Goal: Task Accomplishment & Management: Complete application form

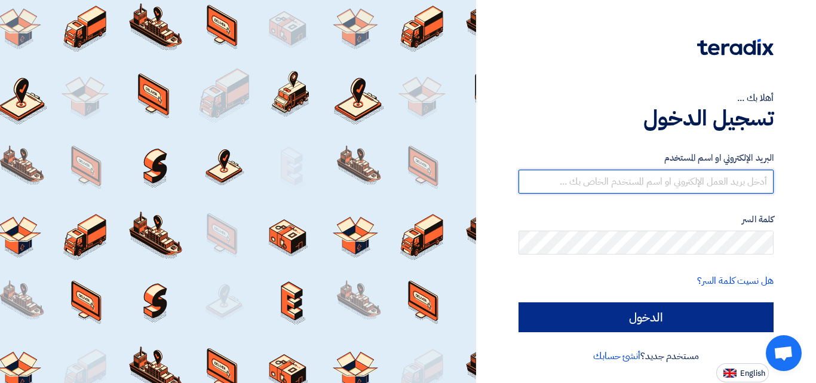
type input "[EMAIL_ADDRESS][DOMAIN_NAME]"
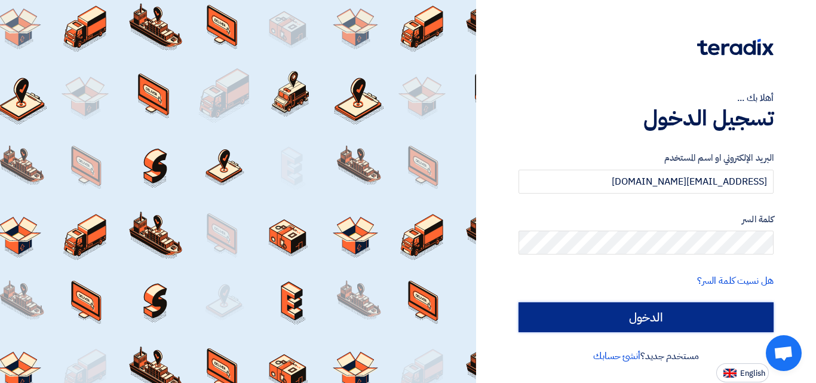
click at [582, 311] on input "الدخول" at bounding box center [645, 317] width 255 height 30
type input "Sign in"
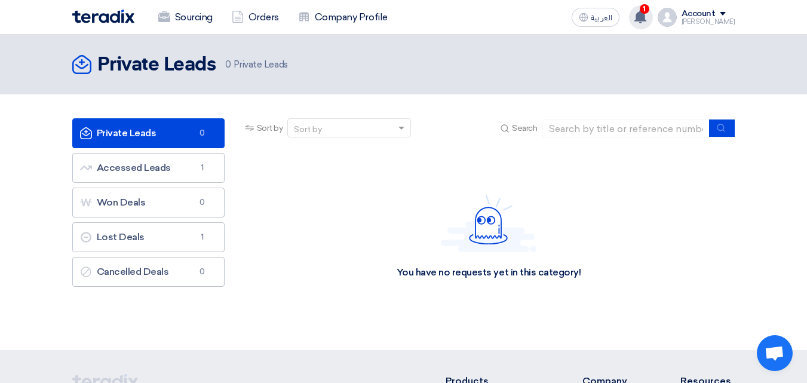
click at [647, 16] on icon at bounding box center [640, 16] width 13 height 13
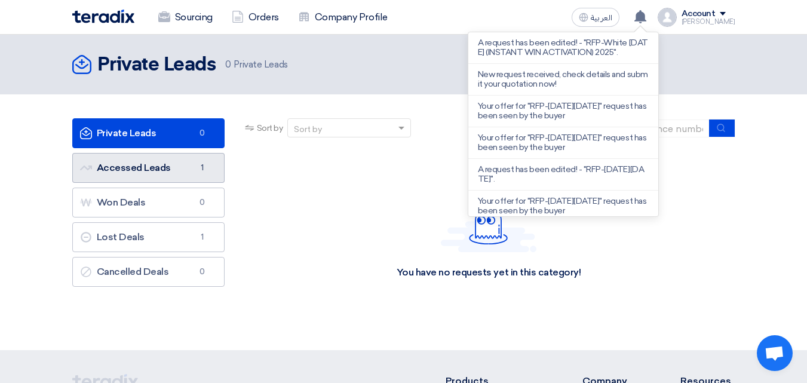
click at [106, 156] on link "Accessed Leads Accessed Leads 1" at bounding box center [148, 168] width 152 height 30
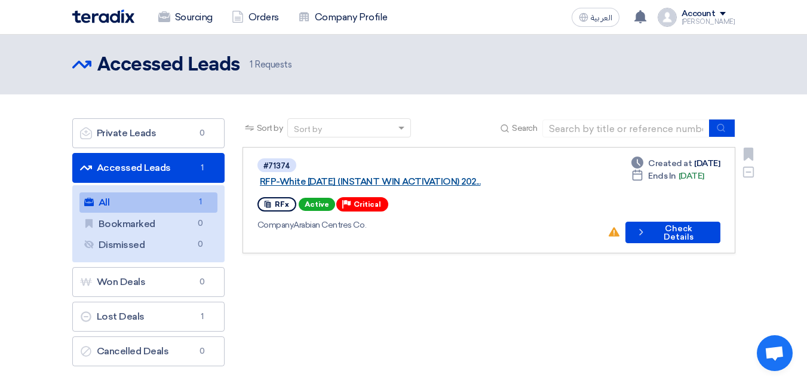
click at [424, 176] on link "RFP-White [DATE] (INSTANT WIN ACTIVATION) 202..." at bounding box center [409, 181] width 299 height 11
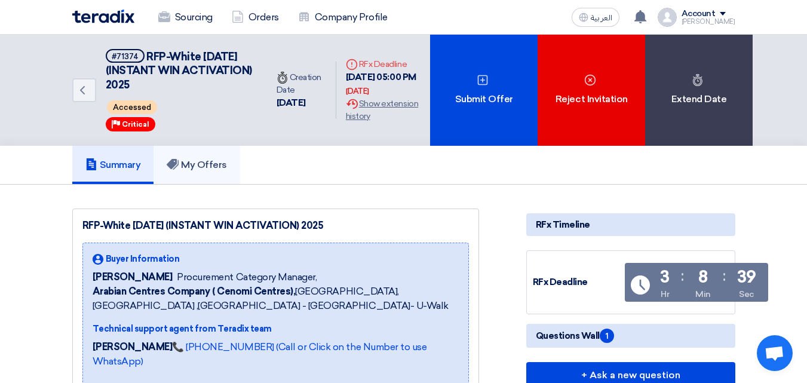
click at [202, 155] on link "My Offers" at bounding box center [197, 165] width 87 height 38
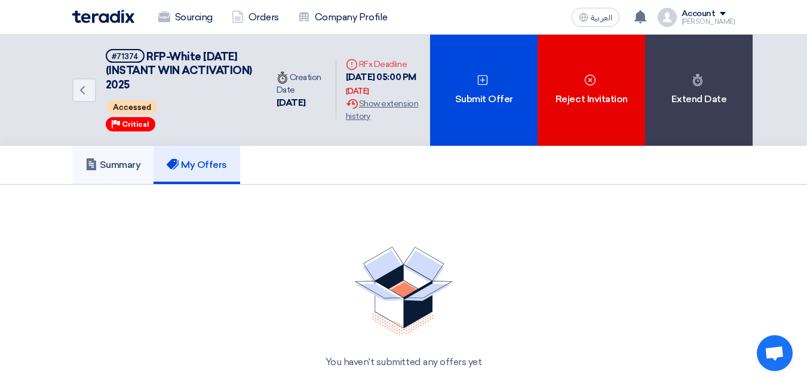
click at [133, 154] on link "Summary" at bounding box center [113, 165] width 82 height 38
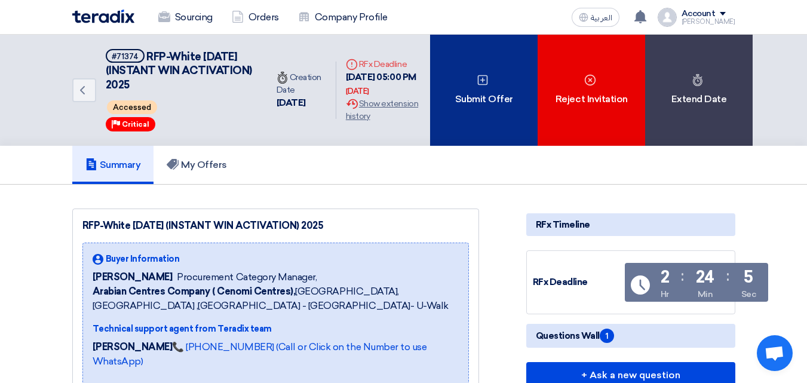
click at [480, 87] on div "Submit Offer" at bounding box center [484, 90] width 108 height 111
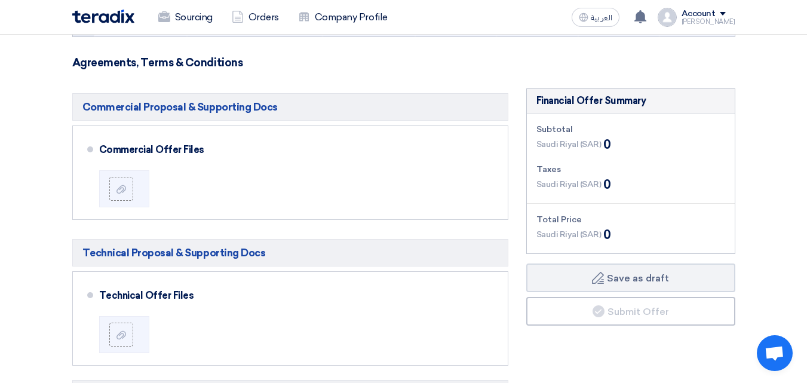
scroll to position [259, 0]
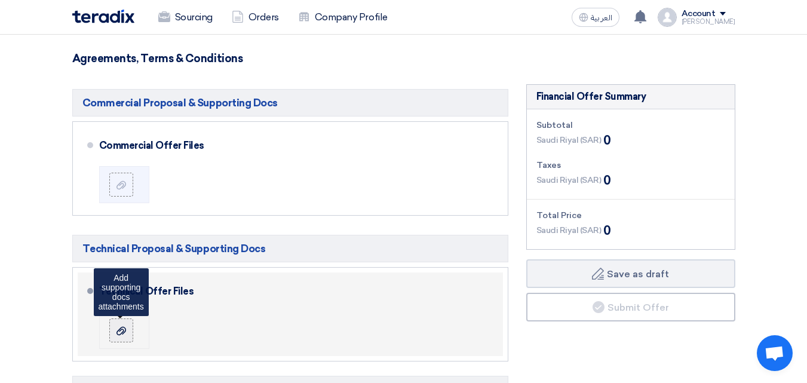
click at [127, 324] on div at bounding box center [121, 330] width 14 height 12
click at [0, 0] on input "file" at bounding box center [0, 0] width 0 height 0
click at [115, 324] on div at bounding box center [121, 330] width 14 height 12
click at [0, 0] on input "file" at bounding box center [0, 0] width 0 height 0
click at [128, 324] on div at bounding box center [121, 330] width 14 height 12
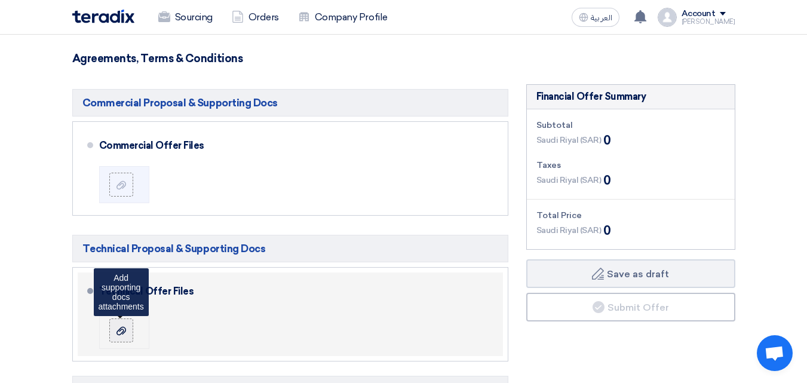
click at [0, 0] on input "file" at bounding box center [0, 0] width 0 height 0
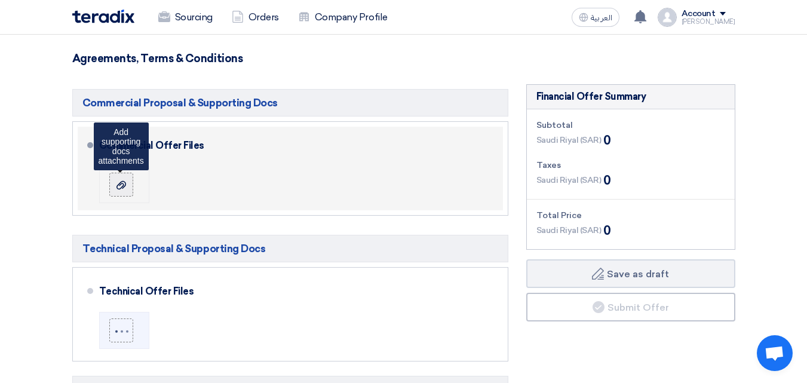
click at [127, 179] on div at bounding box center [121, 185] width 14 height 12
click at [0, 0] on input "file" at bounding box center [0, 0] width 0 height 0
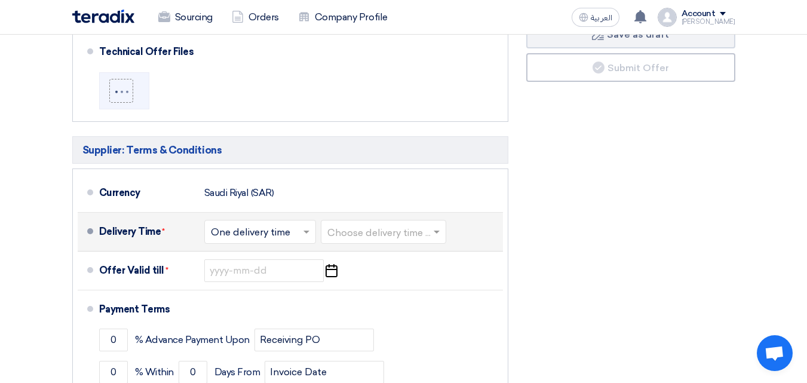
scroll to position [498, 0]
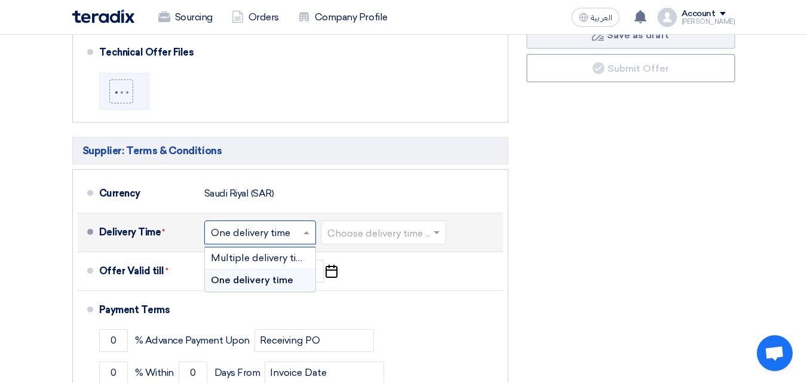
click at [244, 225] on input "text" at bounding box center [261, 233] width 100 height 17
click at [253, 225] on input "text" at bounding box center [261, 233] width 100 height 17
click at [253, 252] on span "Multiple delivery times" at bounding box center [262, 257] width 103 height 11
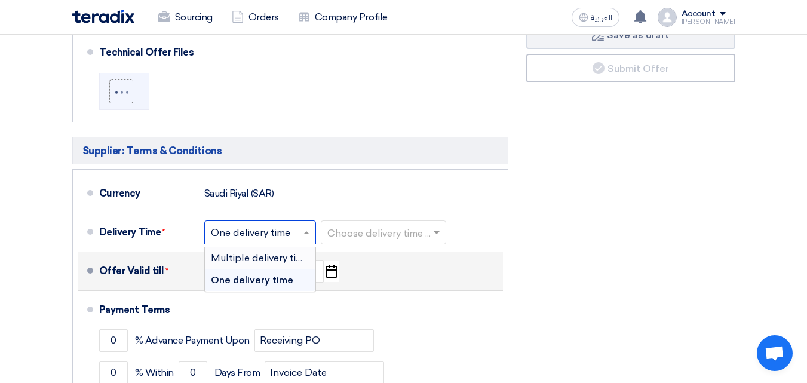
scroll to position [511, 0]
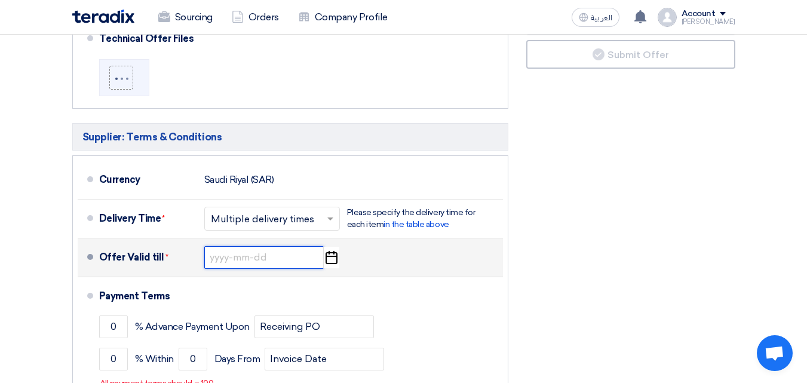
click at [228, 263] on input at bounding box center [263, 257] width 119 height 23
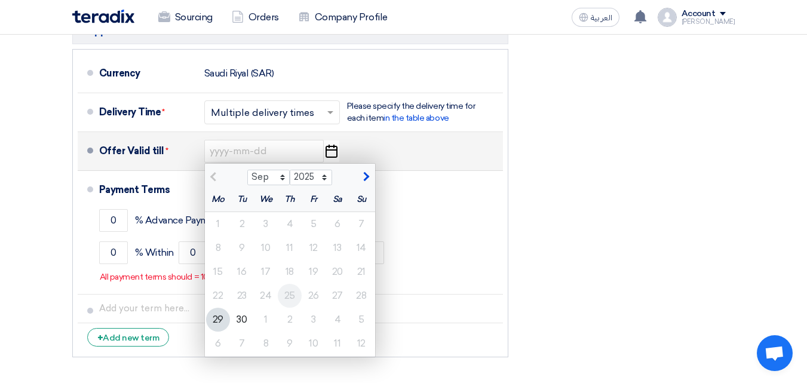
scroll to position [631, 0]
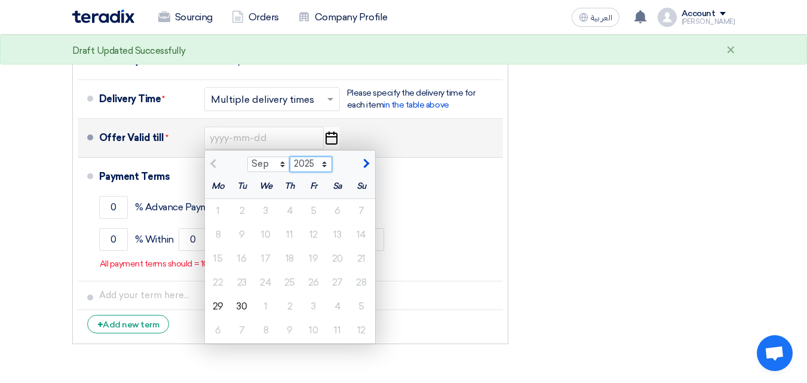
click at [323, 168] on select "2025 2026 2027 2028 2029 2030 2031 2032 2033 2034 2035" at bounding box center [311, 165] width 42 height 16
click at [290, 157] on select "2025 2026 2027 2028 2029 2030 2031 2032 2033 2034 2035" at bounding box center [311, 165] width 42 height 16
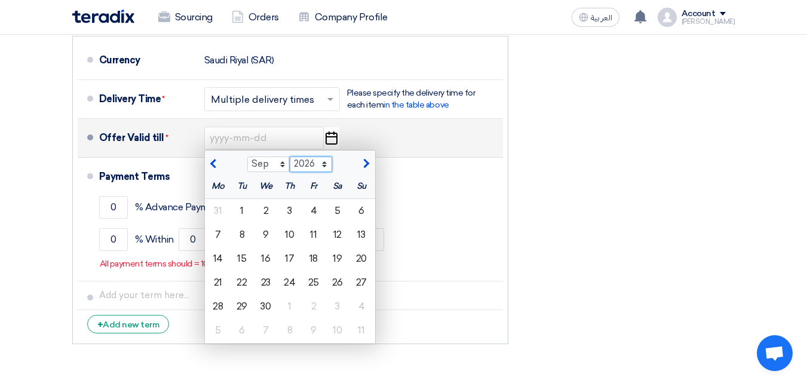
click at [324, 159] on select "2025 2026 2027 2028 2029 2030 2031 2032 2033 2034 2035 2036" at bounding box center [311, 165] width 42 height 16
select select "2025"
click at [290, 157] on select "2025 2026 2027 2028 2029 2030 2031 2032 2033 2034 2035 2036" at bounding box center [311, 165] width 42 height 16
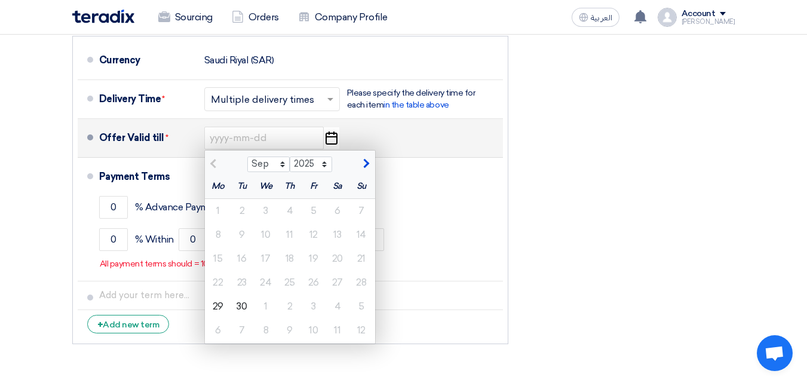
click at [366, 161] on span "button" at bounding box center [364, 163] width 7 height 11
select select "10"
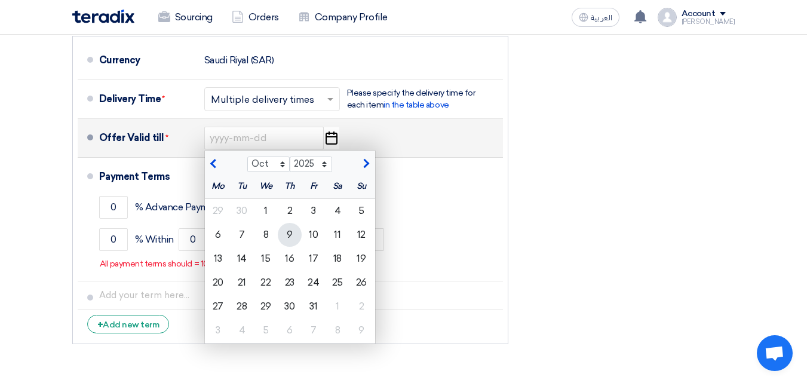
click at [287, 234] on div "9" at bounding box center [290, 235] width 24 height 24
type input "[DATE]"
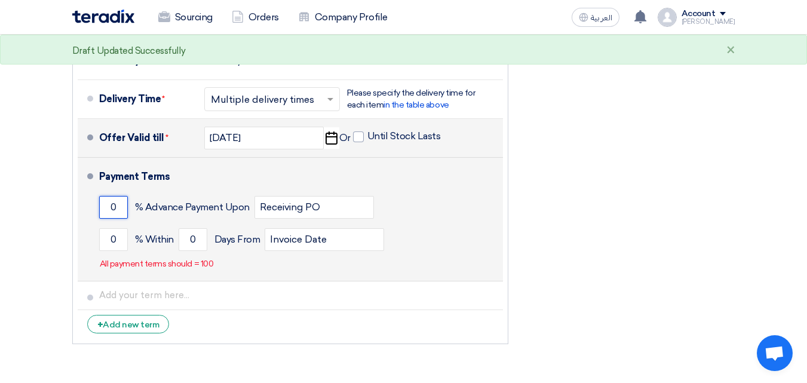
click at [127, 211] on input "0" at bounding box center [113, 207] width 29 height 23
type input "50"
click at [120, 247] on input "0" at bounding box center [113, 239] width 29 height 23
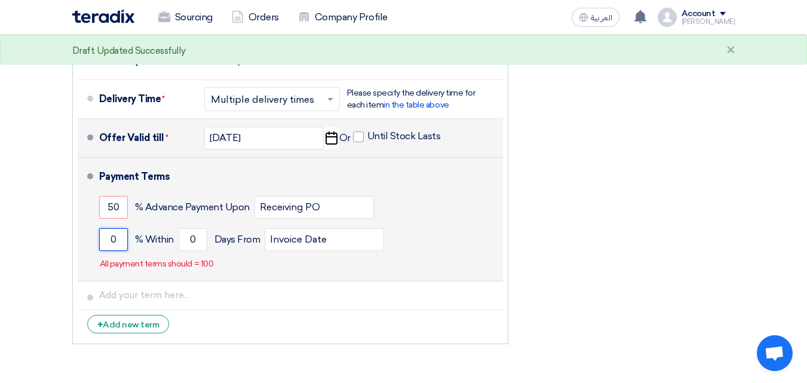
click at [120, 247] on input "0" at bounding box center [113, 239] width 29 height 23
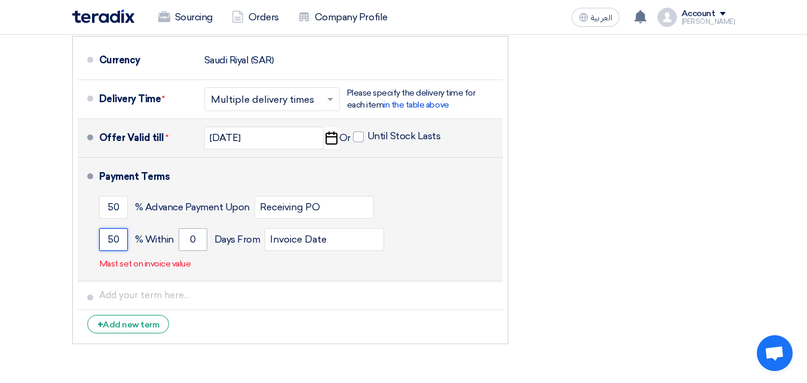
type input "50"
click at [191, 237] on input "0" at bounding box center [193, 239] width 29 height 23
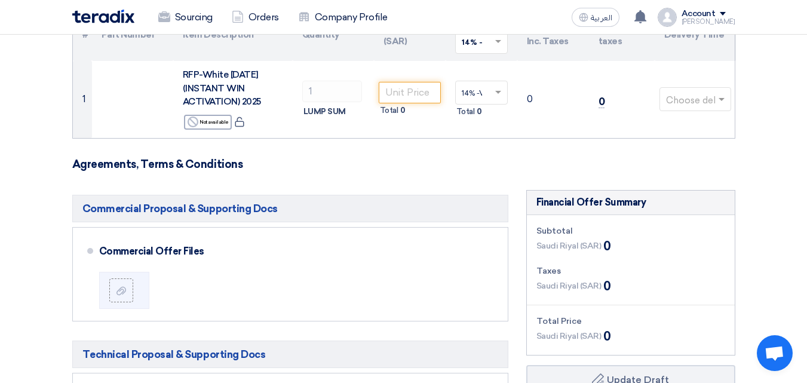
scroll to position [93, 0]
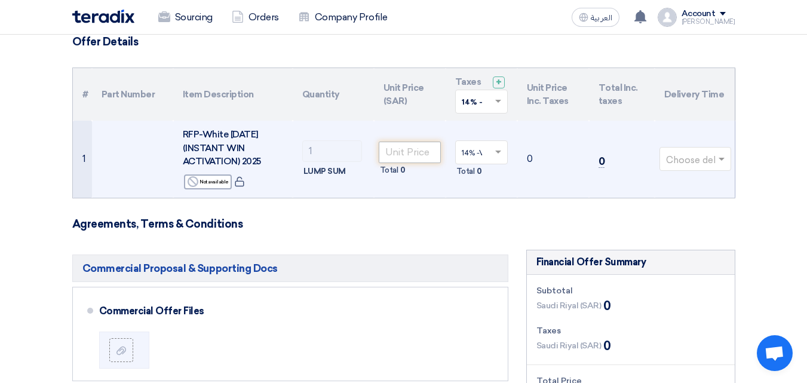
type input "15"
click at [404, 155] on input "number" at bounding box center [410, 153] width 62 height 22
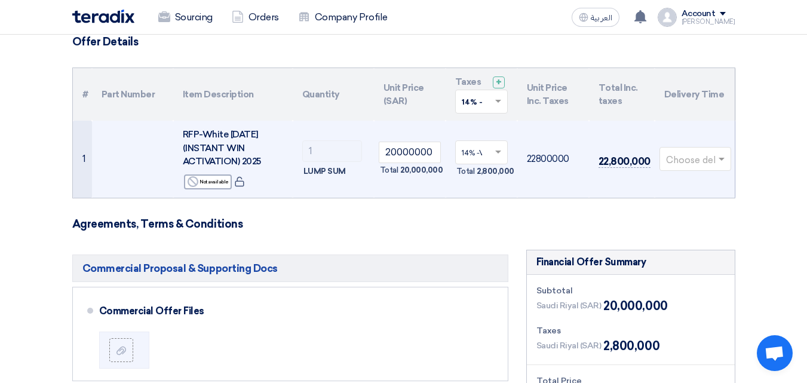
click at [499, 155] on span at bounding box center [499, 152] width 15 height 11
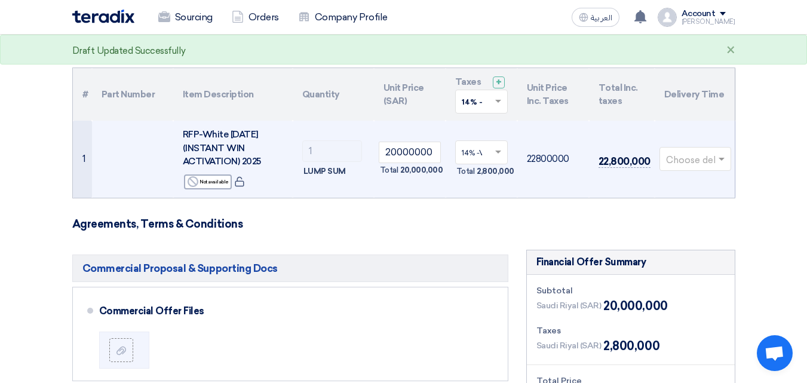
click at [533, 195] on td "22800000" at bounding box center [553, 159] width 72 height 77
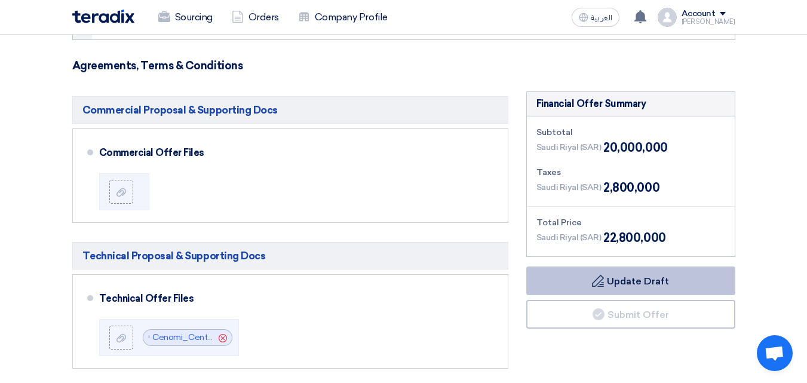
scroll to position [272, 0]
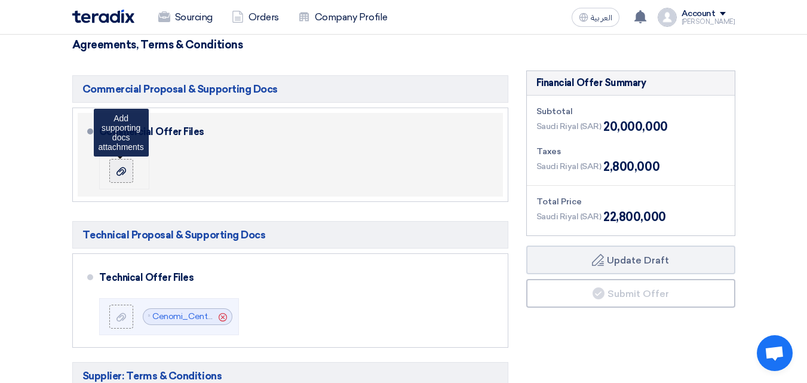
click at [127, 172] on div at bounding box center [121, 171] width 14 height 12
click at [0, 0] on input "file" at bounding box center [0, 0] width 0 height 0
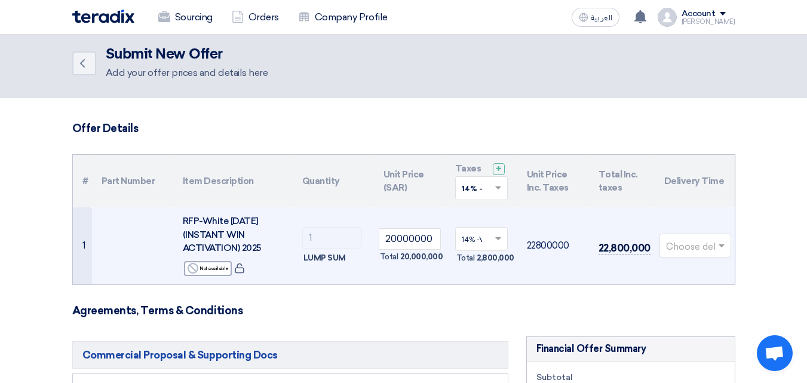
scroll to position [0, 0]
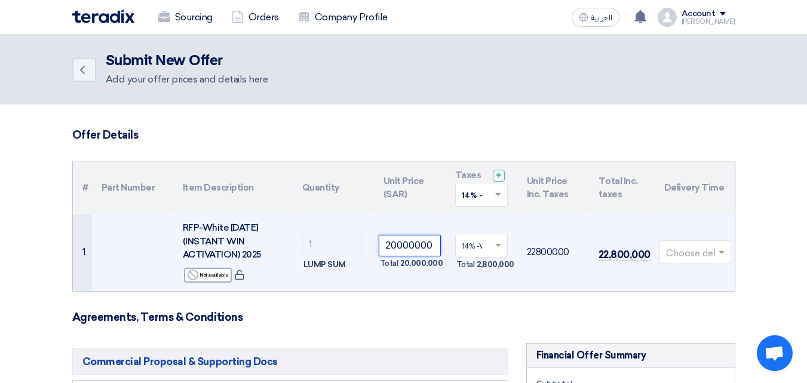
click at [426, 248] on input "20000000" at bounding box center [410, 246] width 62 height 22
click at [387, 245] on input "20000000" at bounding box center [410, 246] width 62 height 22
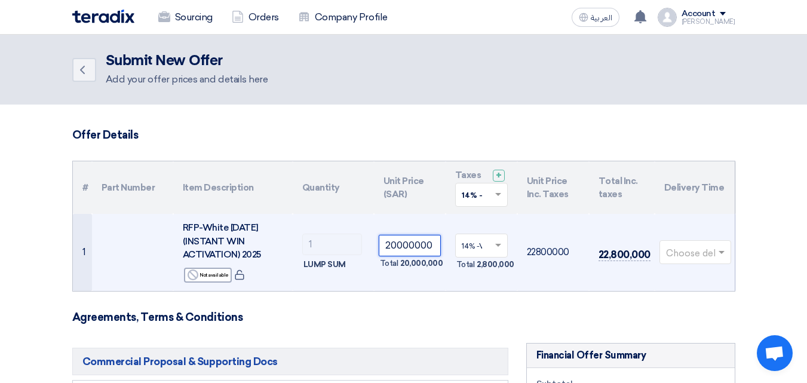
click at [388, 245] on input "20000000" at bounding box center [410, 246] width 62 height 22
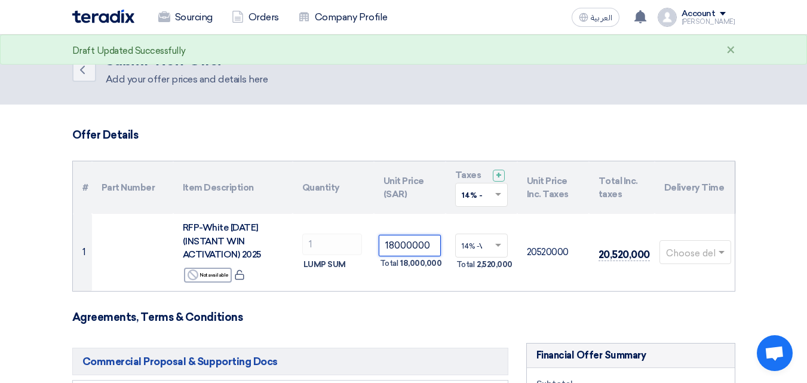
type input "18000000"
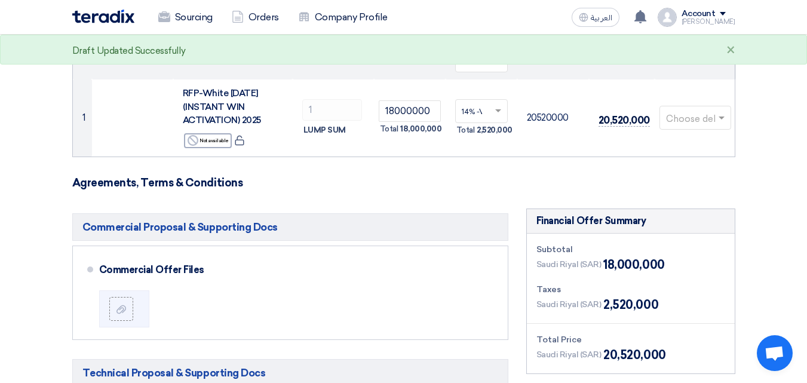
scroll to position [179, 0]
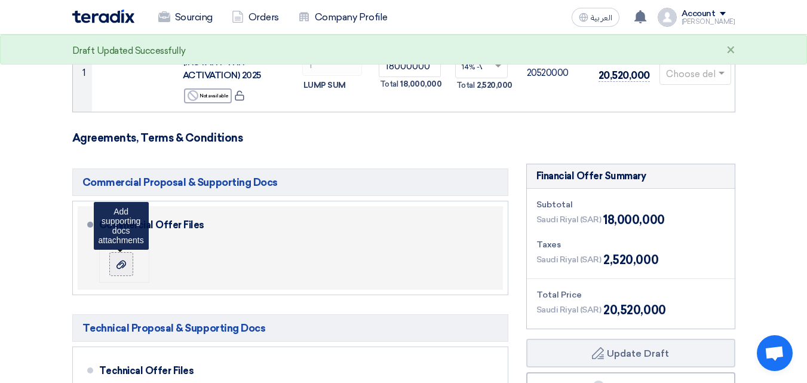
click at [114, 263] on div at bounding box center [121, 264] width 14 height 12
click at [0, 0] on input "file" at bounding box center [0, 0] width 0 height 0
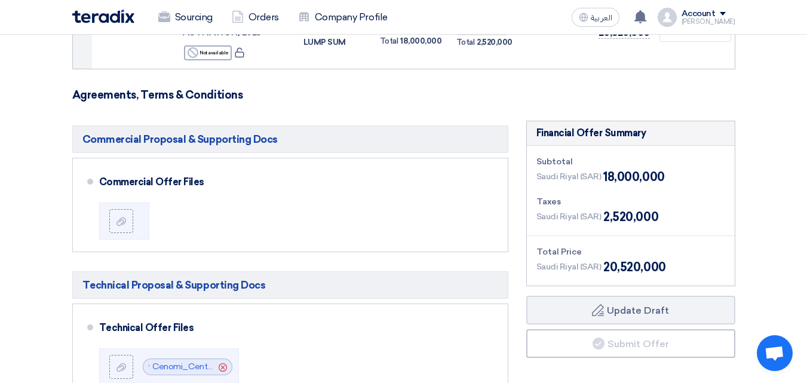
scroll to position [239, 0]
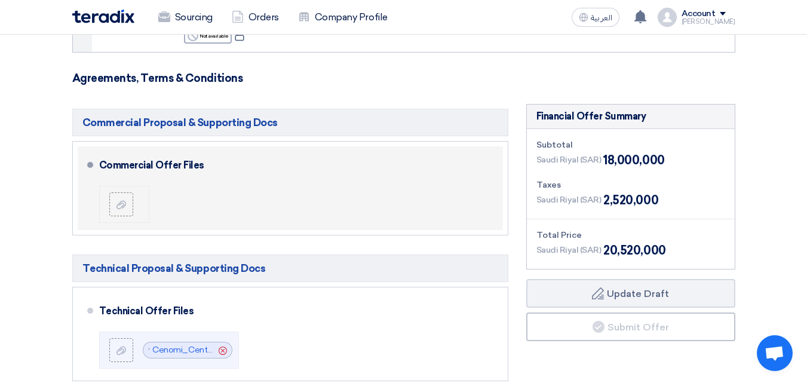
click at [130, 220] on li at bounding box center [124, 204] width 50 height 37
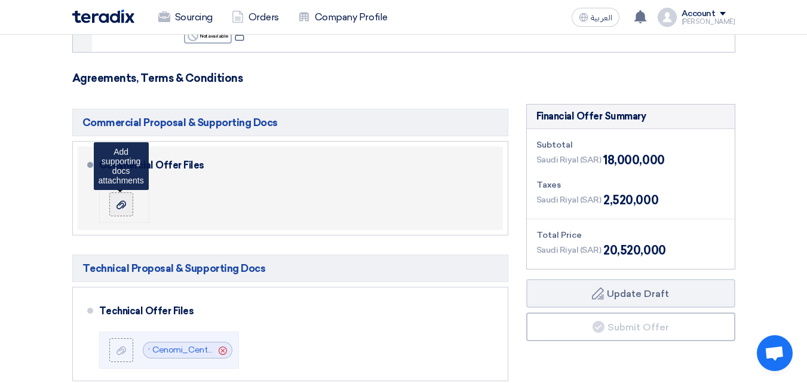
click at [130, 208] on label at bounding box center [121, 204] width 24 height 24
click at [0, 0] on input "file" at bounding box center [0, 0] width 0 height 0
click at [115, 205] on div at bounding box center [121, 204] width 14 height 12
click at [0, 0] on input "file" at bounding box center [0, 0] width 0 height 0
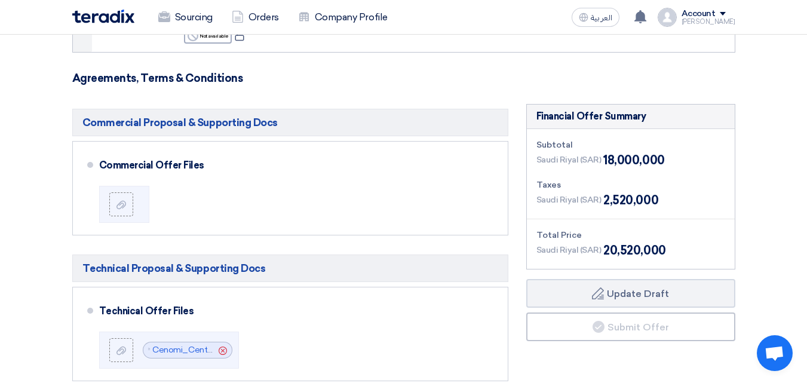
click at [42, 217] on section "Offer Details # Part Number Item Description Quantity Unit Price (SAR) Taxes + …" at bounding box center [403, 313] width 807 height 894
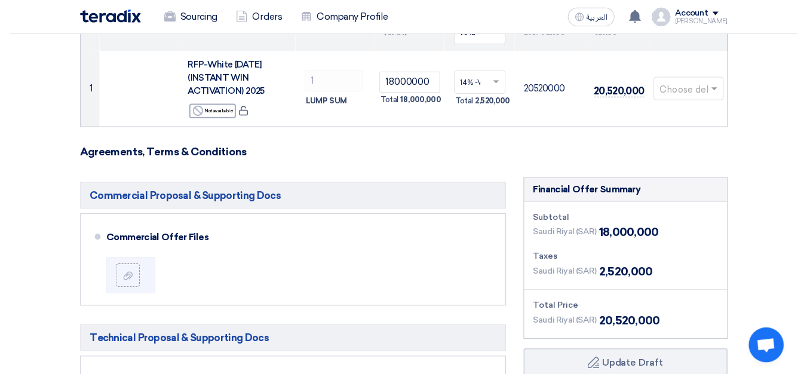
scroll to position [0, 0]
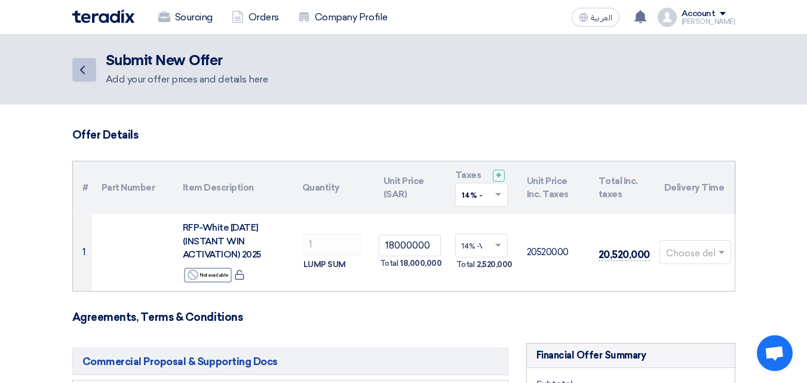
click at [76, 74] on icon "Back" at bounding box center [82, 70] width 14 height 14
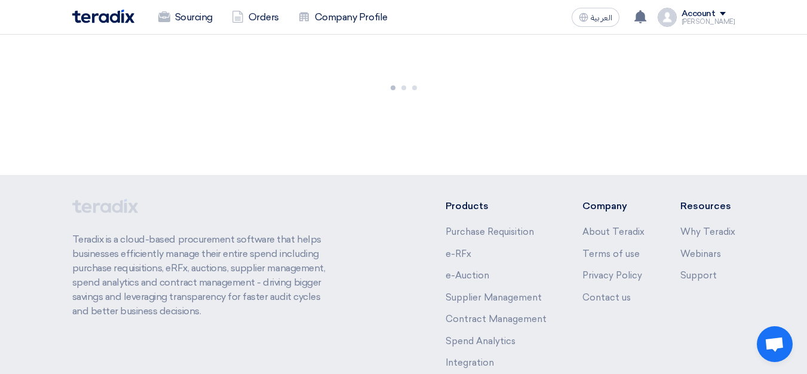
scroll to position [60, 0]
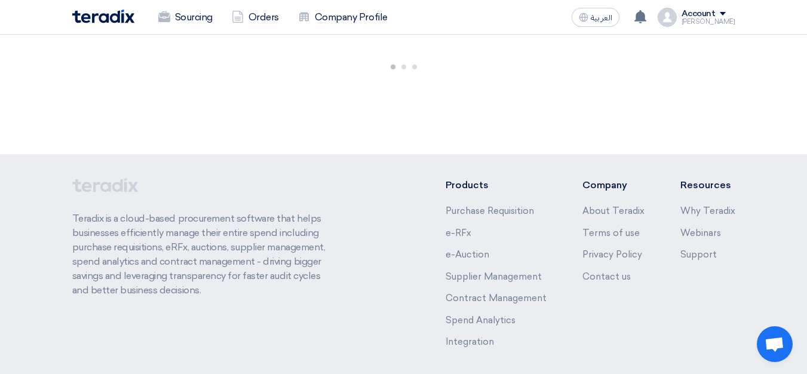
click at [0, 79] on div at bounding box center [403, 64] width 807 height 179
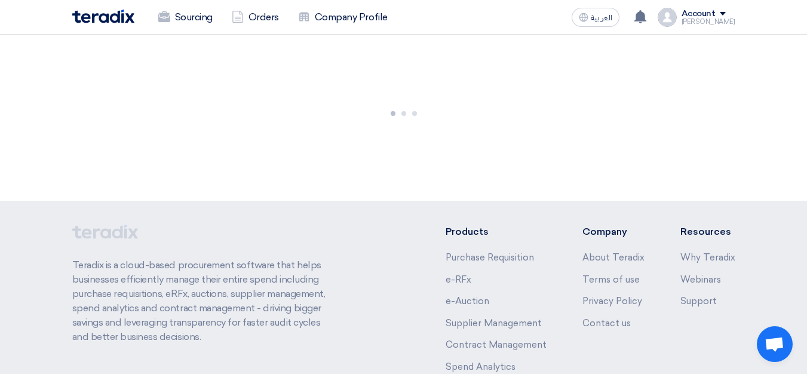
scroll to position [0, 0]
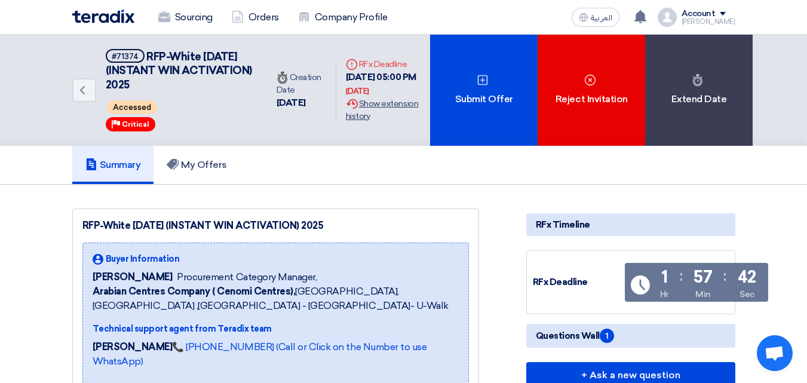
click at [370, 103] on div "Extension History Show extension history" at bounding box center [383, 109] width 75 height 25
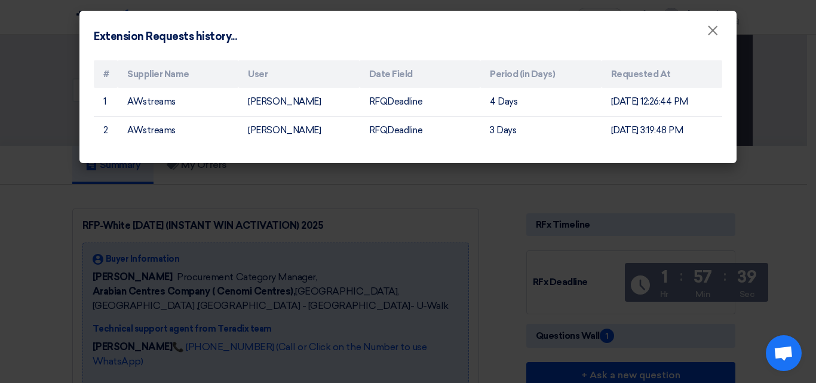
click at [0, 186] on modal-container "Extension Requests history... × # Supplier Name User Date Field Period (in Days…" at bounding box center [408, 191] width 816 height 383
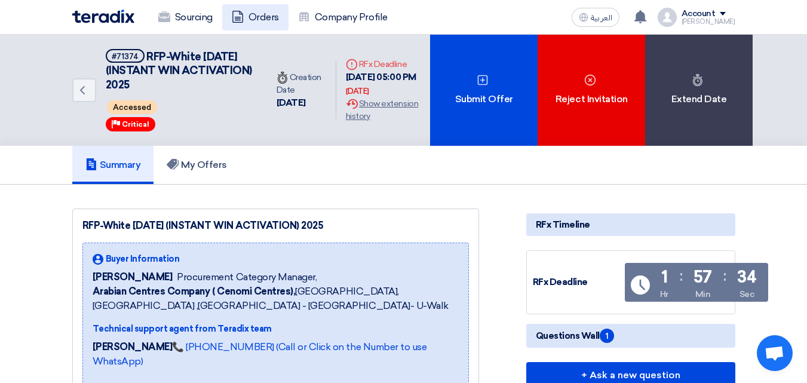
click at [247, 21] on link "Orders" at bounding box center [255, 17] width 66 height 26
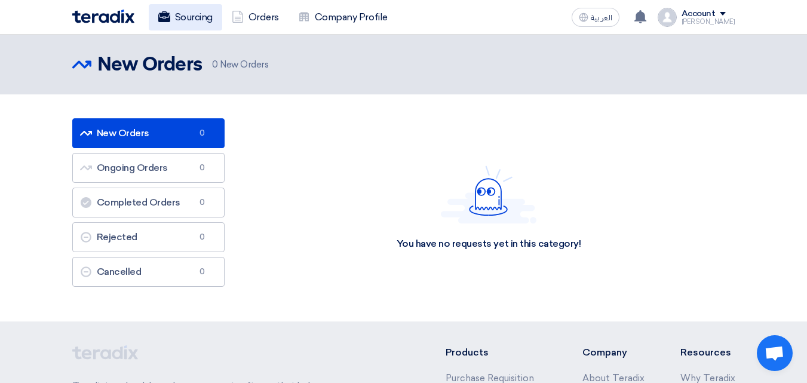
click at [191, 15] on link "Sourcing" at bounding box center [185, 17] width 73 height 26
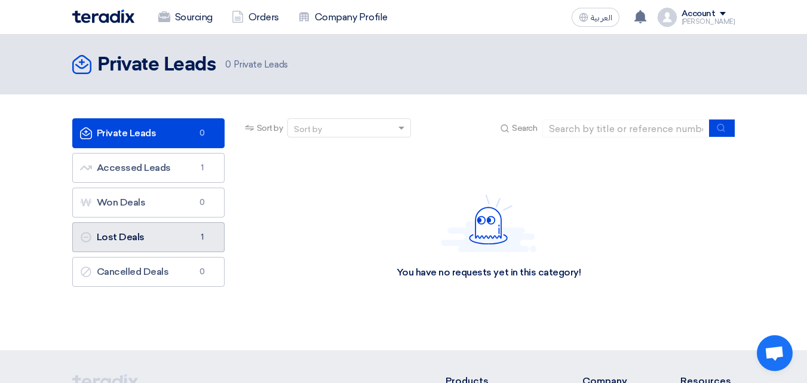
click at [180, 243] on link "Lost Deals Lost Deals 1" at bounding box center [148, 237] width 152 height 30
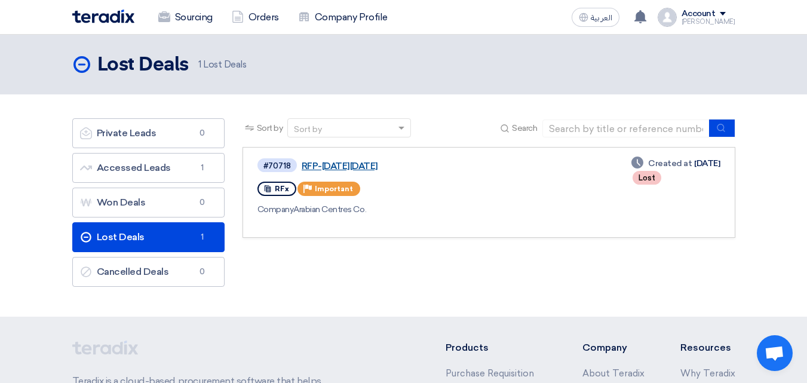
click at [346, 168] on link "RFP-Saudi National Day 2025" at bounding box center [451, 166] width 299 height 11
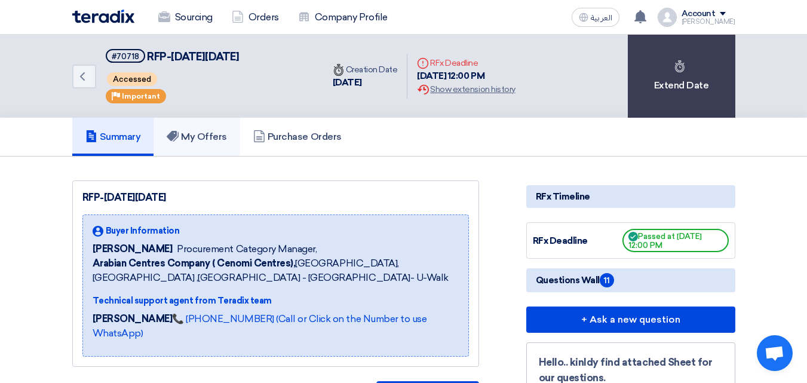
click at [229, 143] on link "My Offers" at bounding box center [197, 137] width 87 height 38
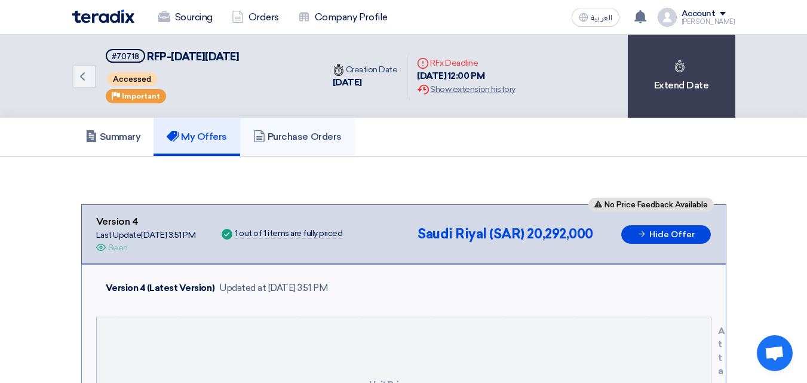
click at [287, 141] on h5 "Purchase Orders" at bounding box center [297, 137] width 88 height 12
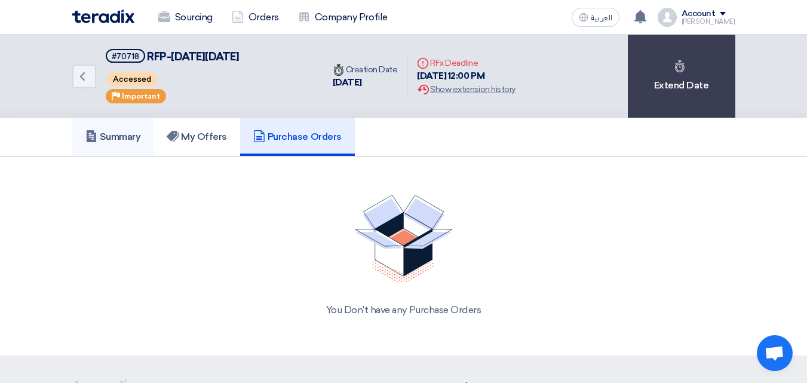
click at [117, 127] on link "Summary" at bounding box center [113, 137] width 82 height 38
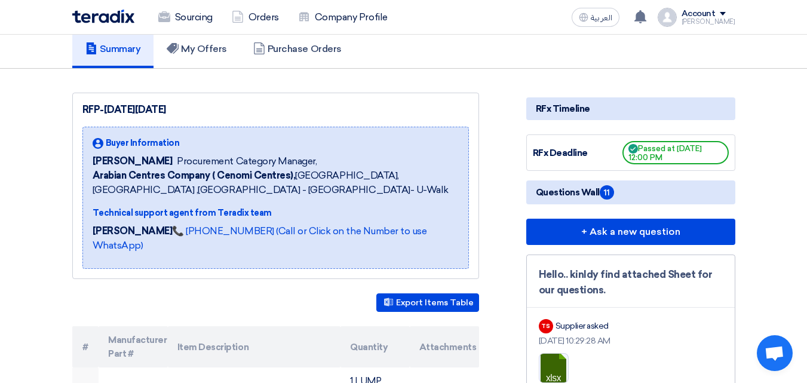
scroll to position [119, 0]
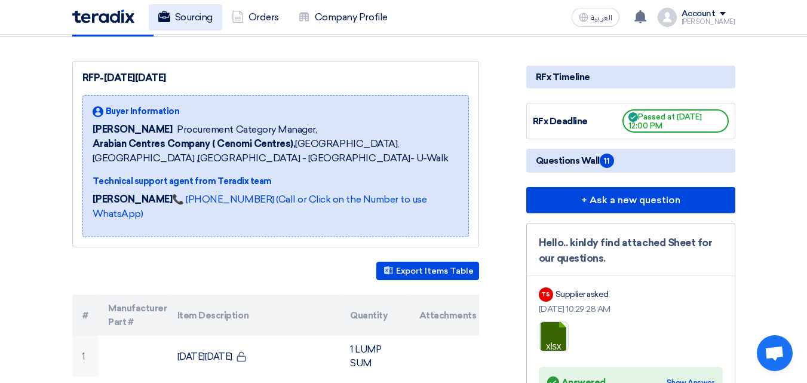
click at [195, 29] on link "Sourcing" at bounding box center [185, 17] width 73 height 26
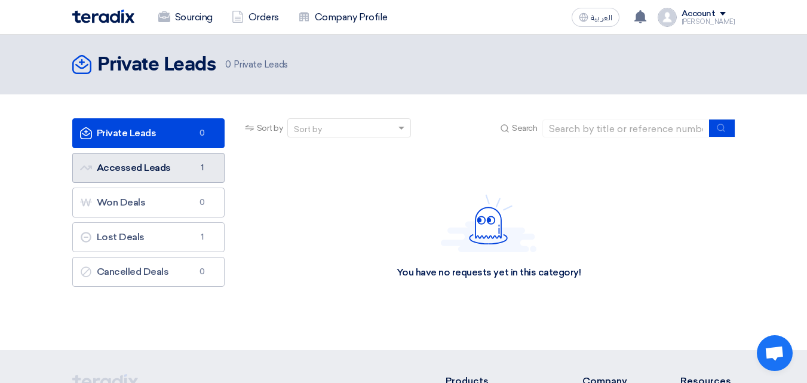
click at [194, 178] on link "Accessed Leads Accessed Leads 1" at bounding box center [148, 168] width 152 height 30
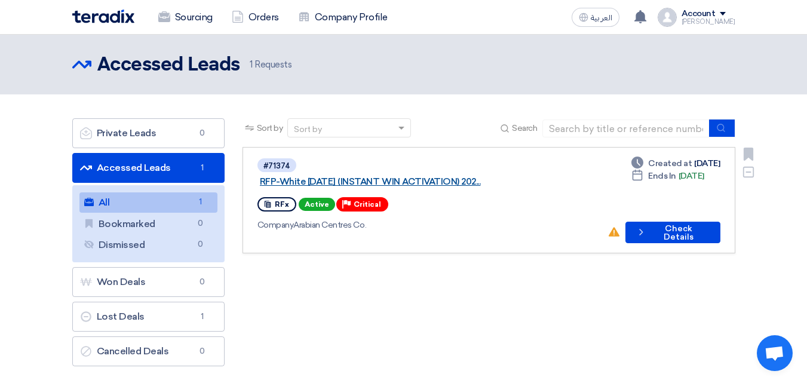
click at [360, 176] on link "RFP-White [DATE] (INSTANT WIN ACTIVATION) 202..." at bounding box center [409, 181] width 299 height 11
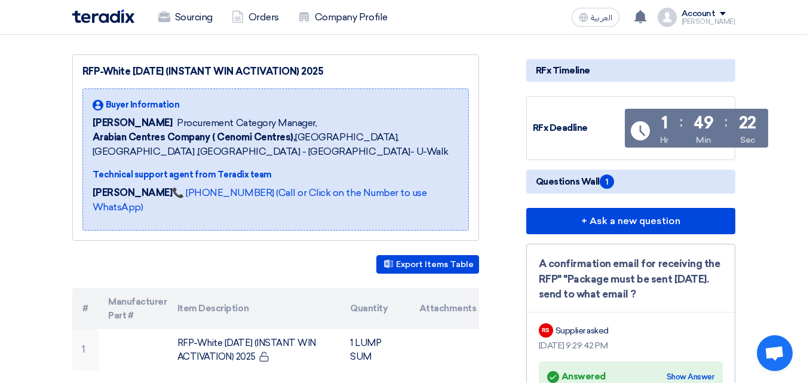
scroll to position [239, 0]
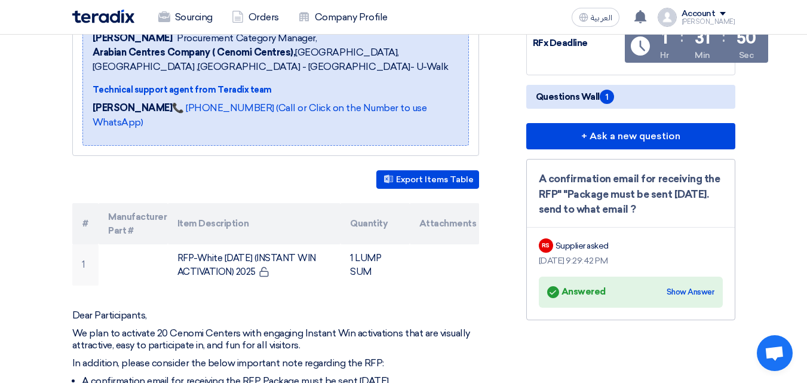
drag, startPoint x: 122, startPoint y: 321, endPoint x: 0, endPoint y: 306, distance: 122.7
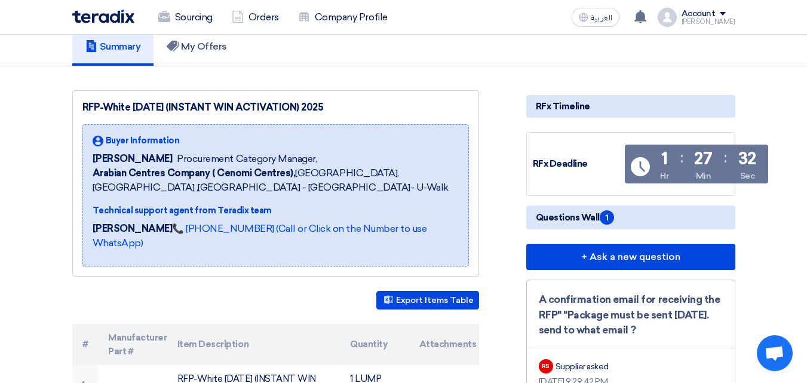
scroll to position [119, 0]
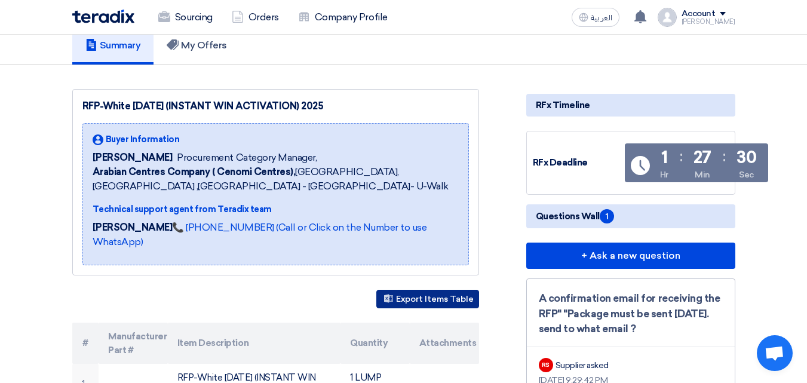
click at [430, 290] on button "Export Items Table" at bounding box center [427, 299] width 103 height 19
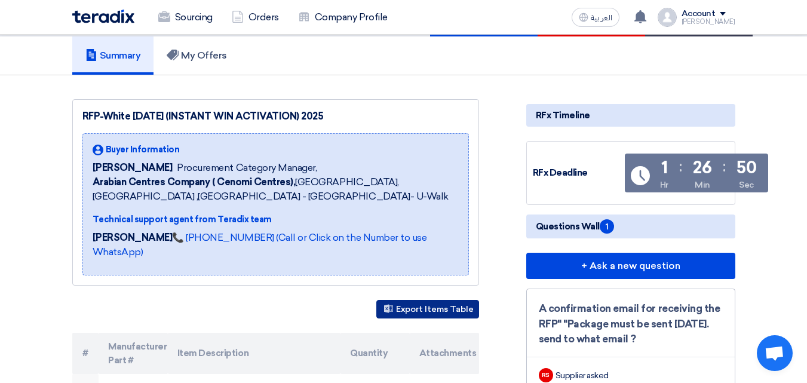
scroll to position [0, 0]
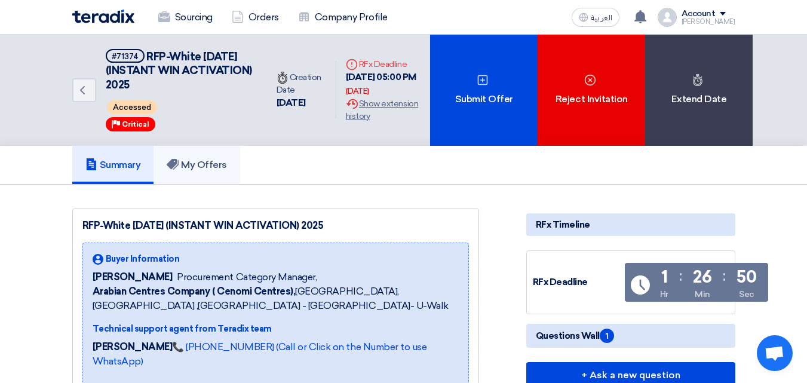
click at [183, 154] on link "My Offers" at bounding box center [197, 165] width 87 height 38
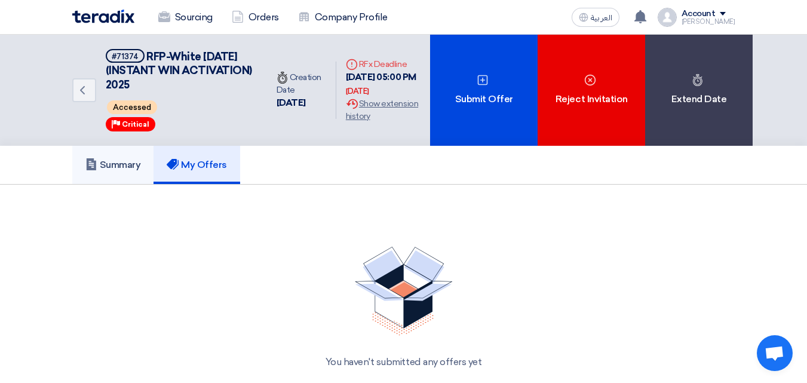
click at [121, 164] on h5 "Summary" at bounding box center [113, 165] width 56 height 12
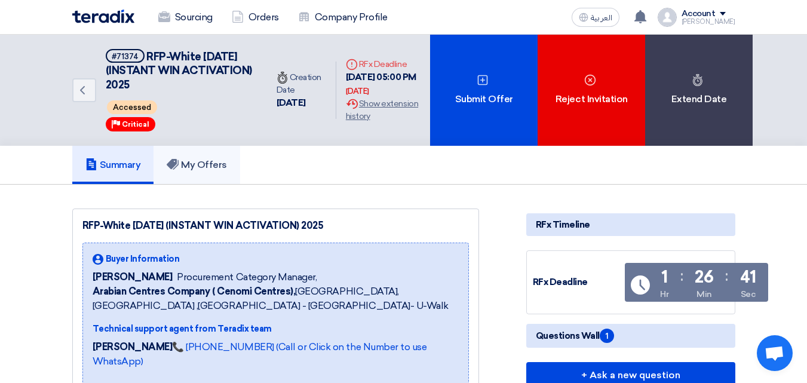
click at [230, 164] on link "My Offers" at bounding box center [197, 165] width 87 height 38
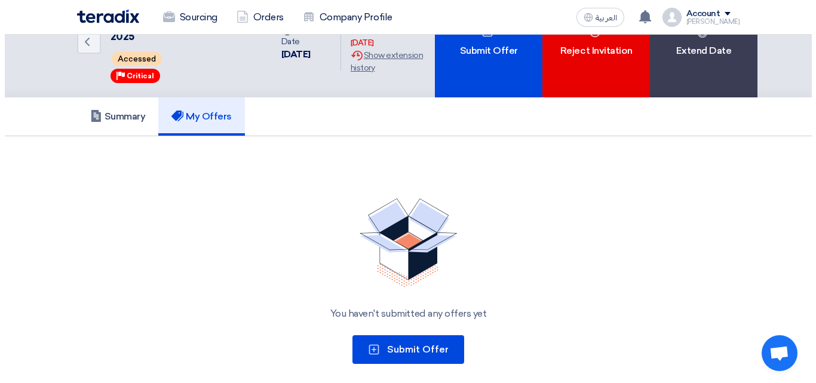
scroll to position [179, 0]
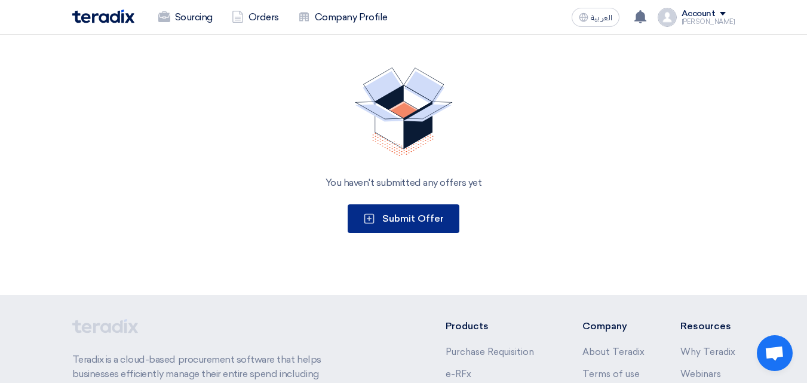
click at [361, 219] on button "Submit Offer" at bounding box center [404, 218] width 112 height 29
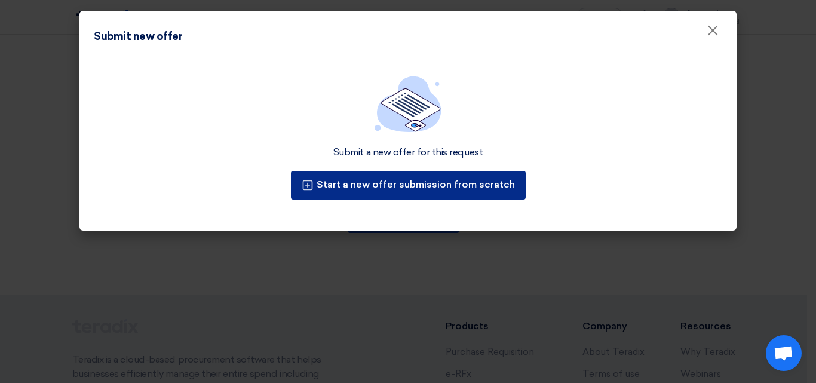
click at [337, 192] on button "Start a new offer submission from scratch" at bounding box center [408, 185] width 235 height 29
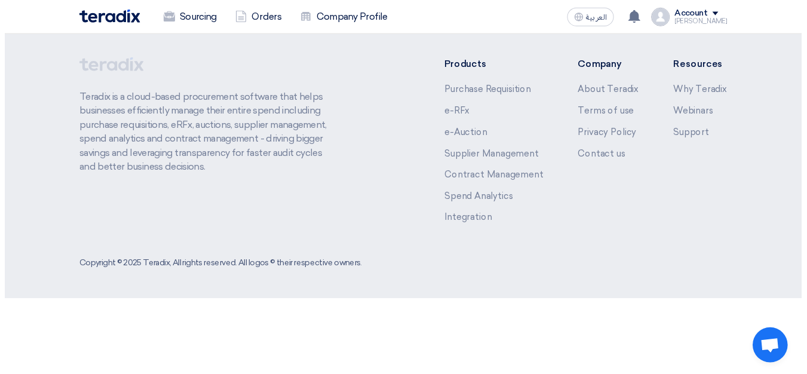
scroll to position [111, 0]
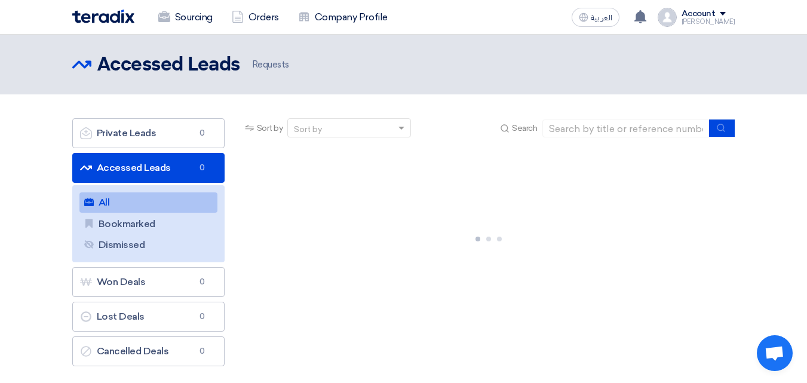
click at [152, 160] on link "Accessed Leads Accessed Leads 0" at bounding box center [148, 168] width 152 height 30
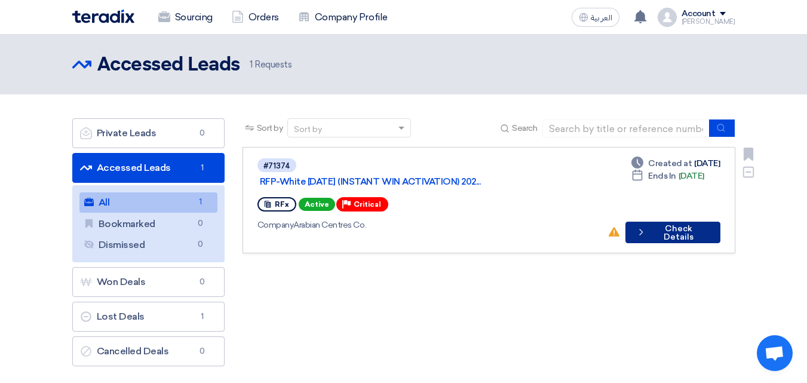
click at [655, 222] on button "Check details Check Details" at bounding box center [672, 233] width 94 height 22
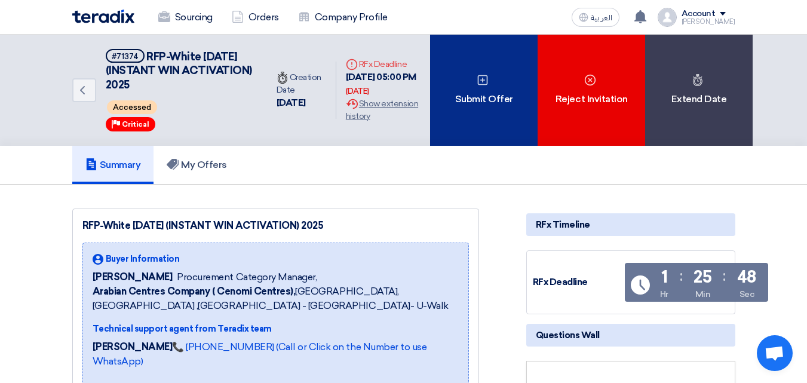
click at [473, 116] on div "Submit Offer" at bounding box center [484, 90] width 108 height 111
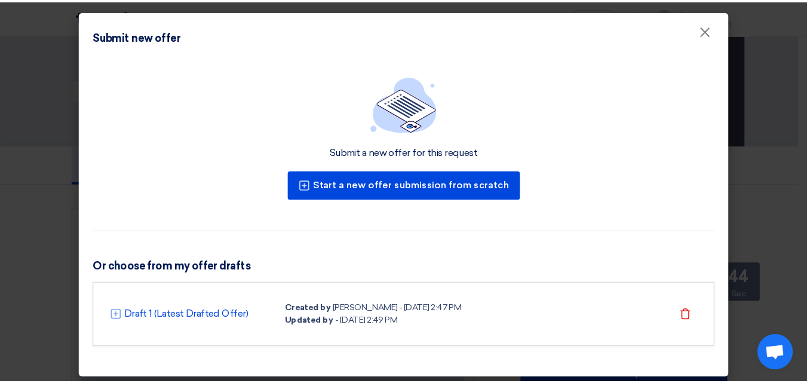
scroll to position [5, 0]
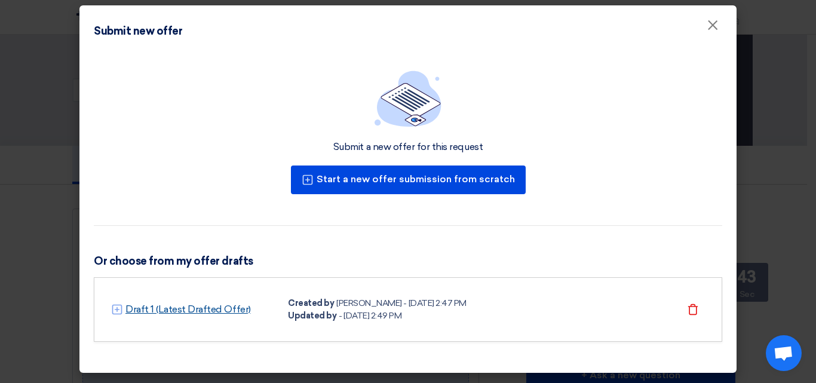
click at [203, 312] on link "Draft 1 (Latest Drafted Offer)" at bounding box center [187, 309] width 125 height 14
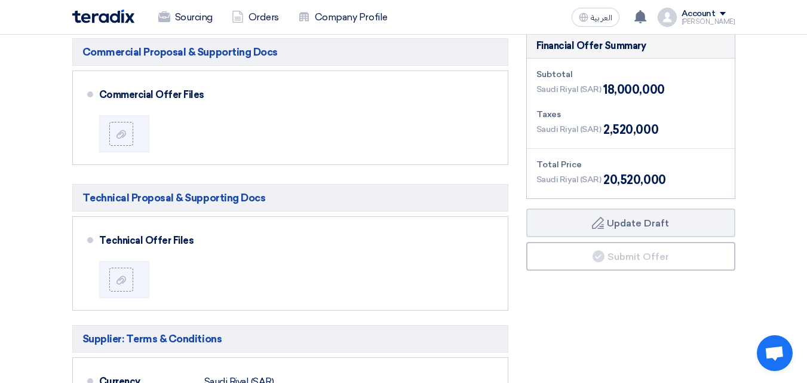
scroll to position [299, 0]
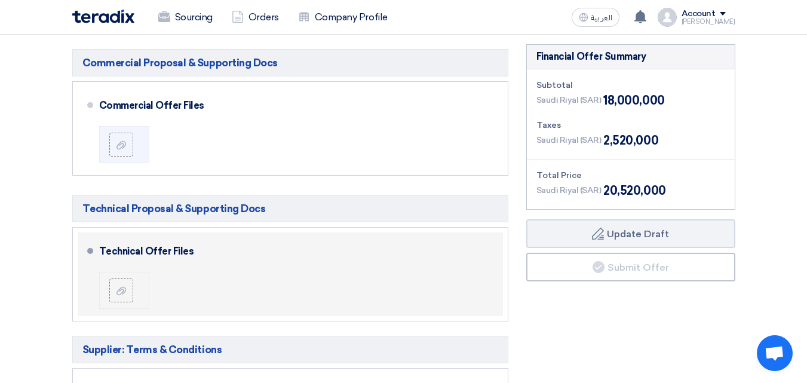
click at [135, 291] on div at bounding box center [125, 290] width 33 height 24
click at [125, 287] on icon at bounding box center [121, 291] width 10 height 10
click at [0, 0] on input "file" at bounding box center [0, 0] width 0 height 0
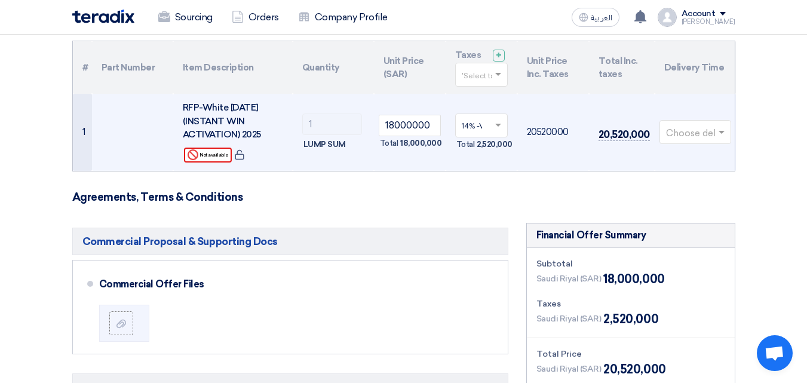
scroll to position [119, 0]
click at [425, 131] on input "18000000" at bounding box center [410, 126] width 62 height 22
click at [429, 134] on input "18000000" at bounding box center [410, 126] width 62 height 22
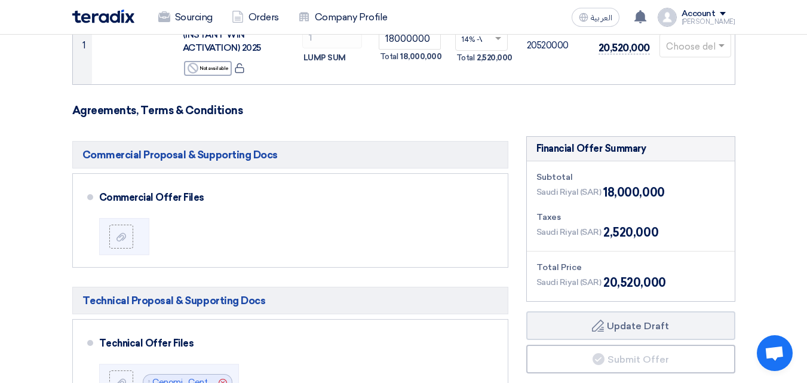
scroll to position [239, 0]
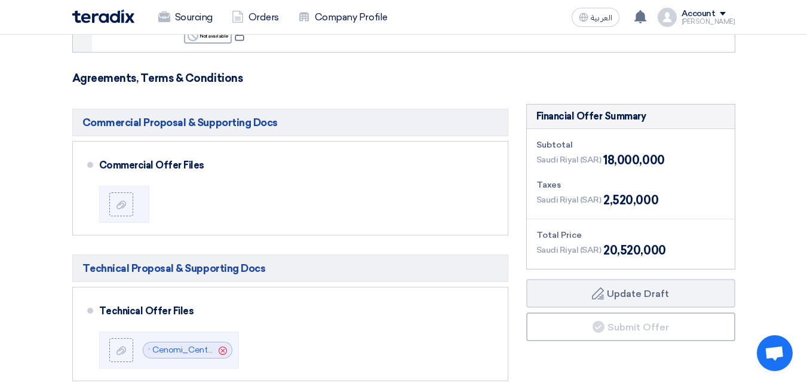
click at [0, 188] on section "Offer Details # Part Number Item Description Quantity Unit Price (SAR) Taxes + …" at bounding box center [403, 313] width 807 height 894
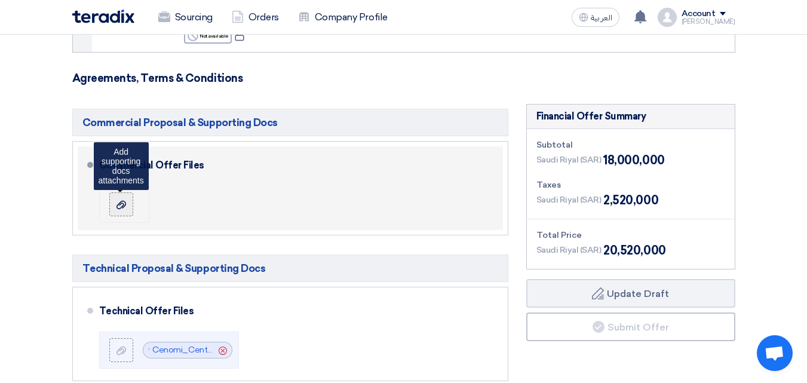
click at [115, 203] on div at bounding box center [121, 204] width 14 height 12
click at [0, 0] on input "file" at bounding box center [0, 0] width 0 height 0
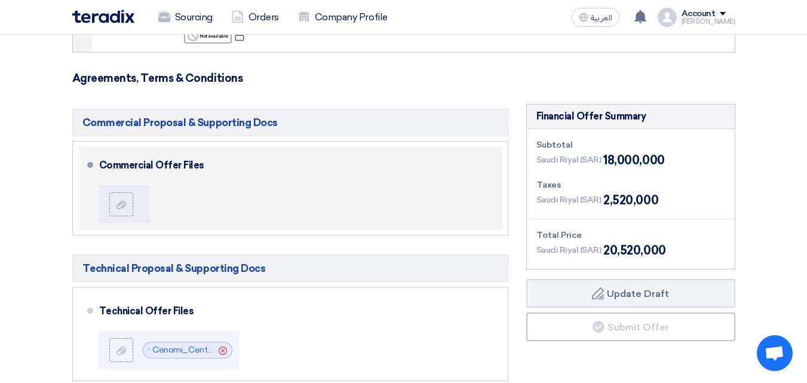
scroll to position [0, 0]
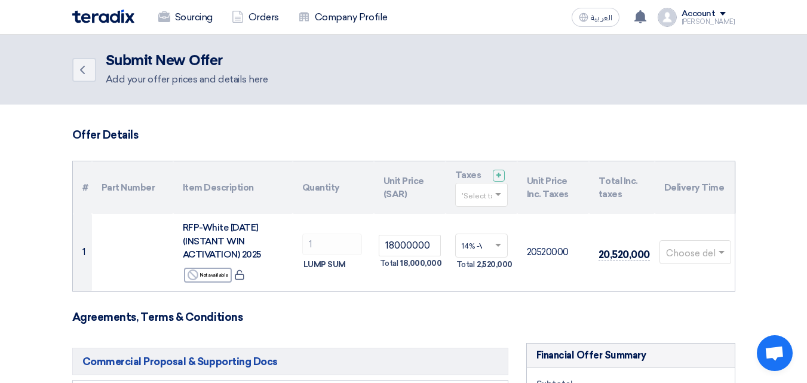
click at [90, 20] on img at bounding box center [103, 17] width 62 height 14
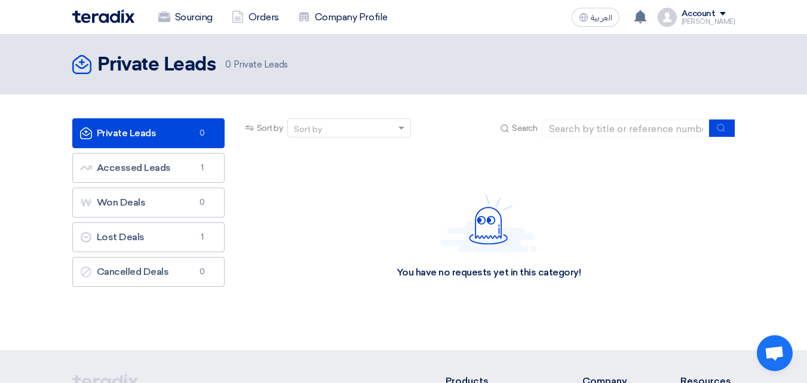
click at [195, 183] on ul "Private Leads Private Leads 0 Accessed Leads Accessed Leads 1 Won Deals Won Dea…" at bounding box center [148, 202] width 152 height 168
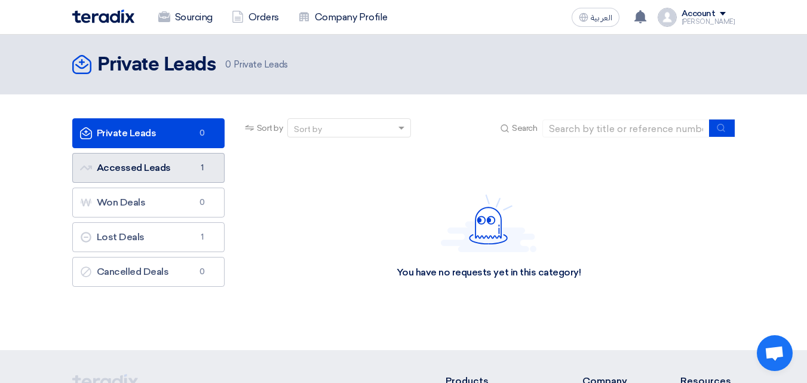
click at [171, 171] on link "Accessed Leads Accessed Leads 1" at bounding box center [148, 168] width 152 height 30
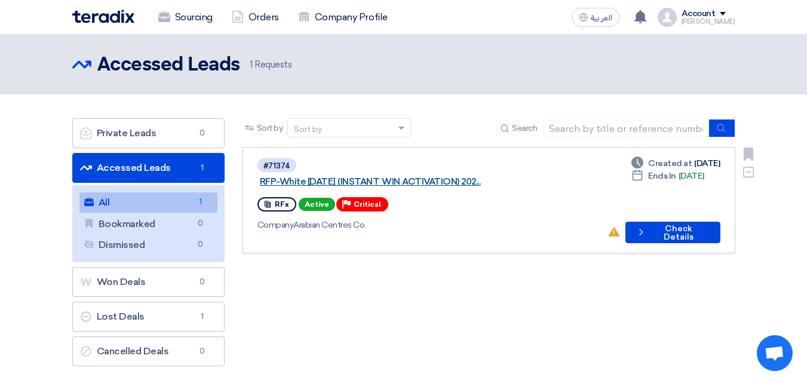
click at [479, 176] on link "RFP-White [DATE] (INSTANT WIN ACTIVATION) 202..." at bounding box center [409, 181] width 299 height 11
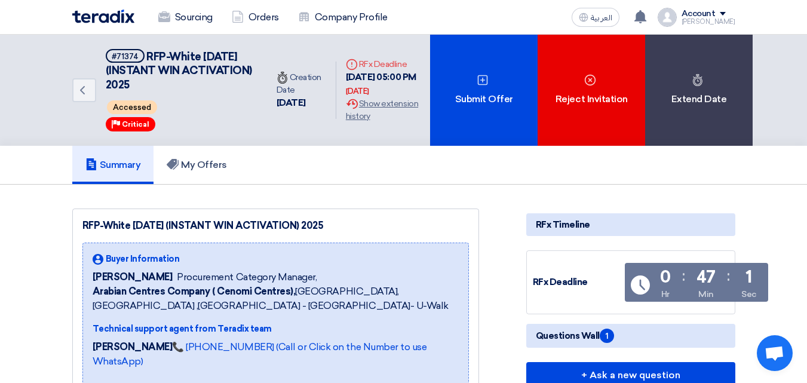
click at [340, 291] on span "Arabian Centres Company ( Cenomi Centres), Riyadh, Saudi Arabia ,Riyadh - King …" at bounding box center [276, 298] width 366 height 29
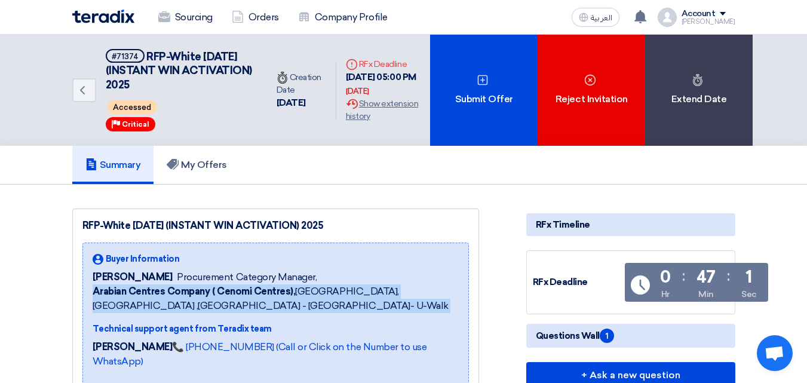
click at [340, 291] on span "Arabian Centres Company ( Cenomi Centres), Riyadh, Saudi Arabia ,Riyadh - King …" at bounding box center [276, 298] width 366 height 29
click at [343, 308] on span "Arabian Centres Company ( Cenomi Centres), Riyadh, Saudi Arabia ,Riyadh - King …" at bounding box center [276, 298] width 366 height 29
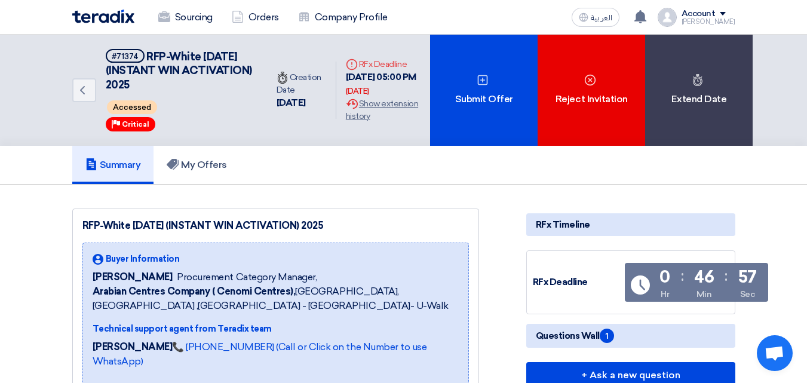
click at [286, 78] on div "Time Creation Date" at bounding box center [302, 83] width 50 height 25
click at [279, 82] on icon "Time" at bounding box center [283, 78] width 12 height 12
drag, startPoint x: 264, startPoint y: 83, endPoint x: 292, endPoint y: 88, distance: 28.6
click at [292, 88] on div "Time Creation Date 11 Sep, 2025" at bounding box center [301, 91] width 69 height 58
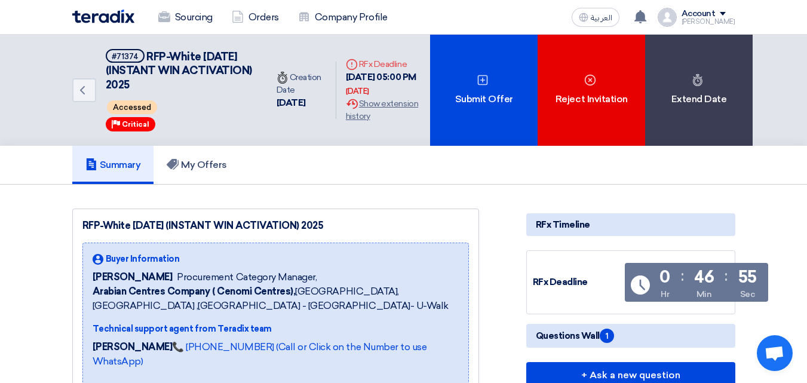
click at [293, 90] on div "Time Creation Date" at bounding box center [302, 83] width 50 height 25
click at [328, 289] on span "Arabian Centres Company ( Cenomi Centres), Riyadh, Saudi Arabia ,Riyadh - King …" at bounding box center [276, 298] width 366 height 29
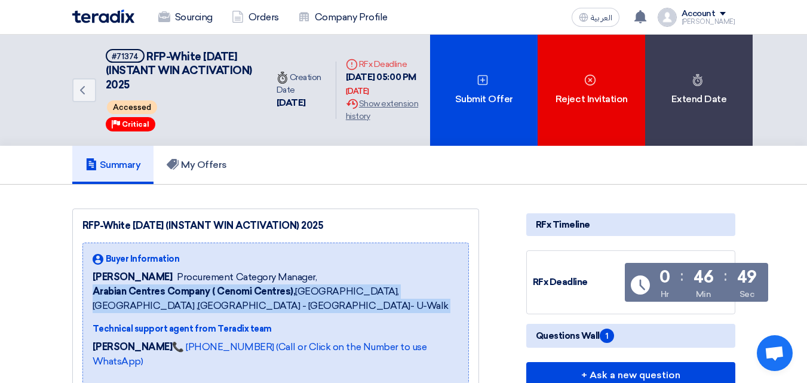
click at [328, 289] on span "Arabian Centres Company ( Cenomi Centres), Riyadh, Saudi Arabia ,Riyadh - King …" at bounding box center [276, 298] width 366 height 29
click at [346, 297] on span "Arabian Centres Company ( Cenomi Centres), Riyadh, Saudi Arabia ,Riyadh - King …" at bounding box center [276, 298] width 366 height 29
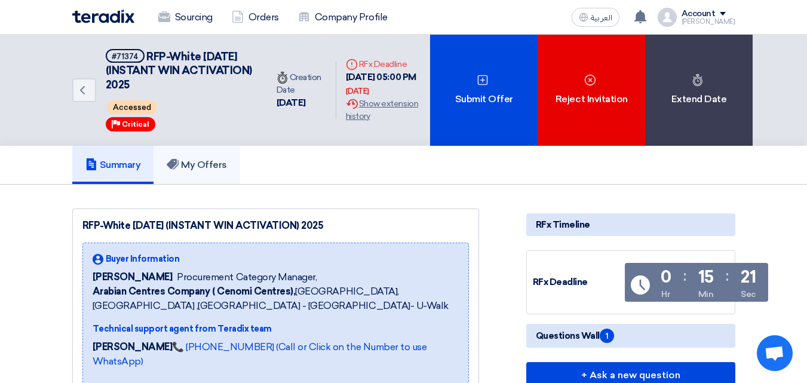
click at [210, 177] on link "My Offers" at bounding box center [197, 165] width 87 height 38
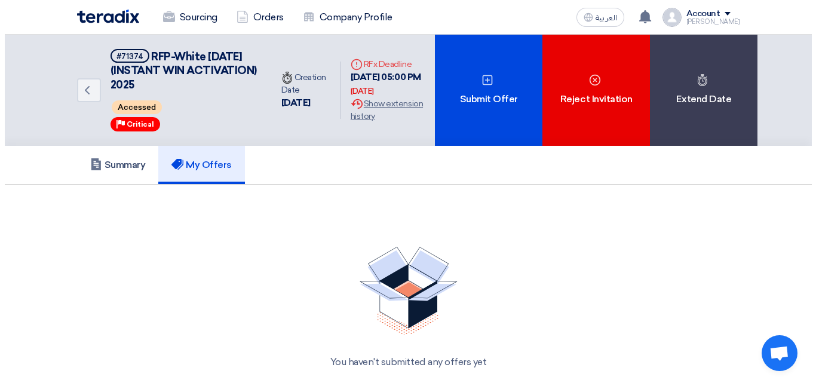
scroll to position [362, 0]
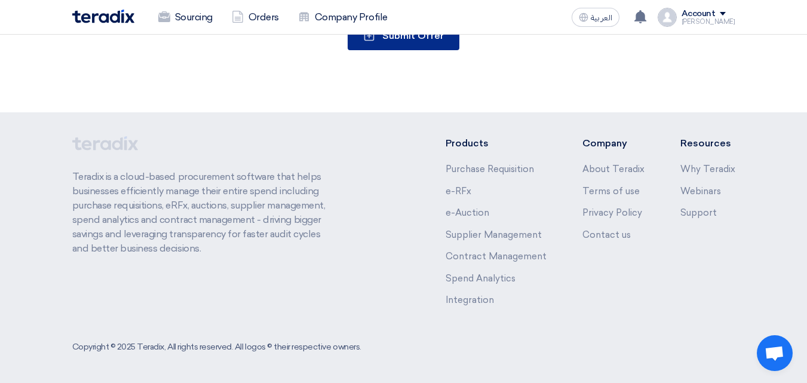
click at [404, 48] on button "Submit Offer" at bounding box center [404, 36] width 112 height 29
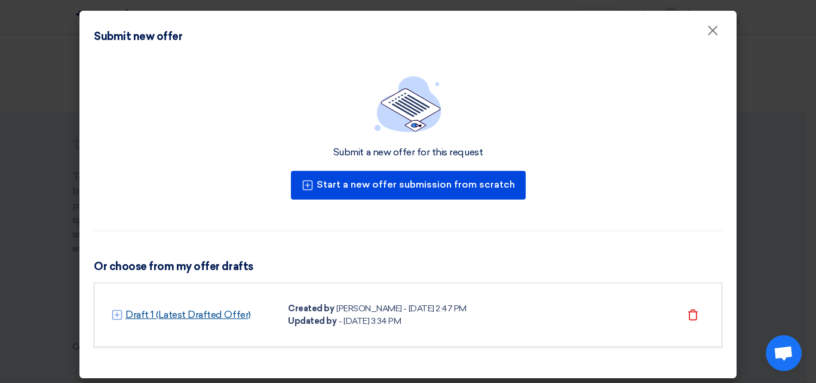
click at [131, 311] on link "Draft 1 (Latest Drafted Offer)" at bounding box center [187, 315] width 125 height 14
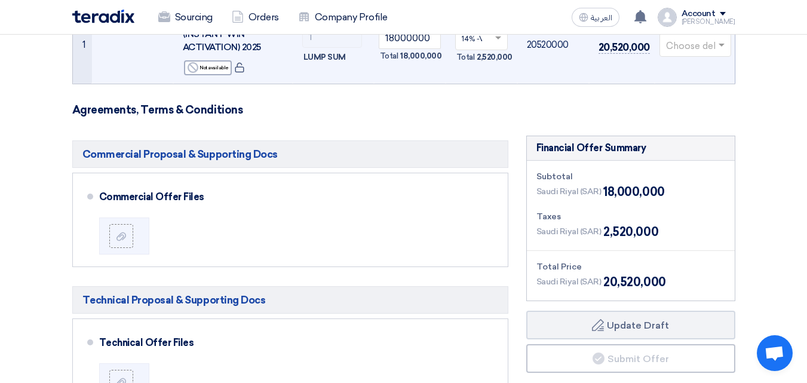
scroll to position [299, 0]
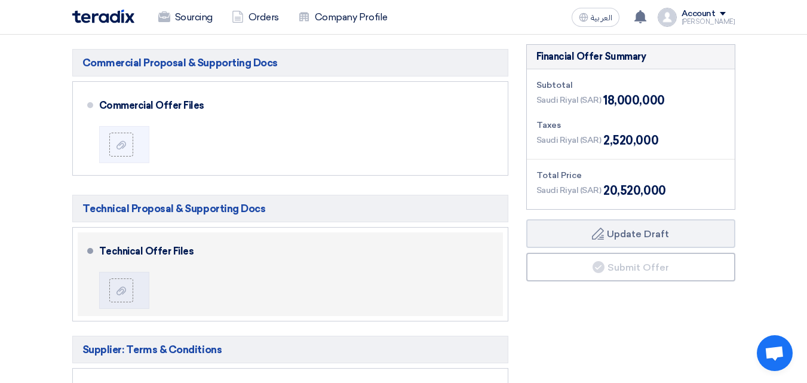
click at [118, 270] on div at bounding box center [124, 288] width 50 height 45
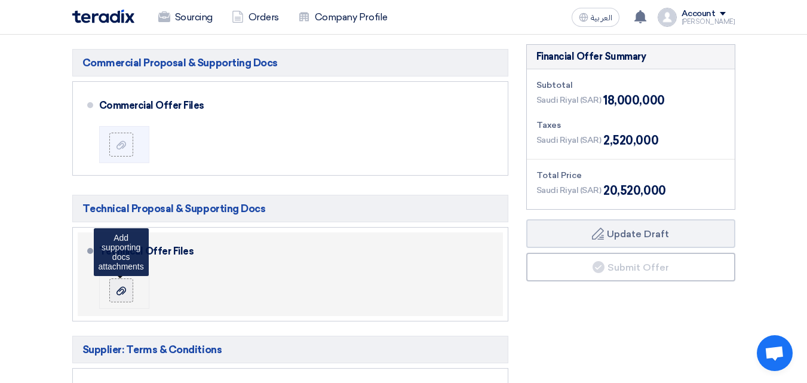
click at [119, 286] on icon at bounding box center [121, 291] width 10 height 10
click at [0, 0] on input "file" at bounding box center [0, 0] width 0 height 0
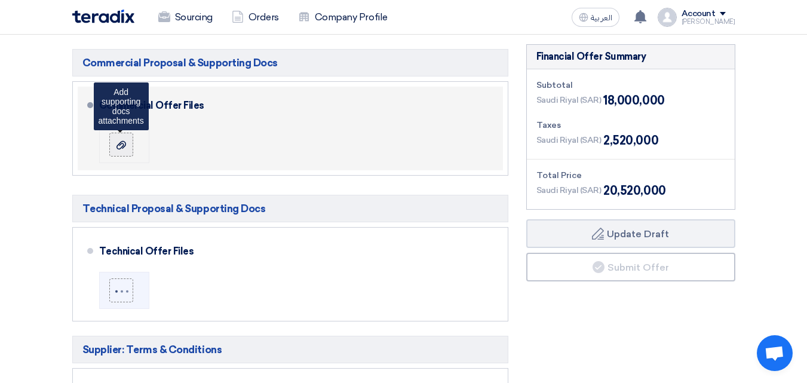
click at [122, 145] on icon at bounding box center [121, 145] width 10 height 10
click at [0, 0] on input "file" at bounding box center [0, 0] width 0 height 0
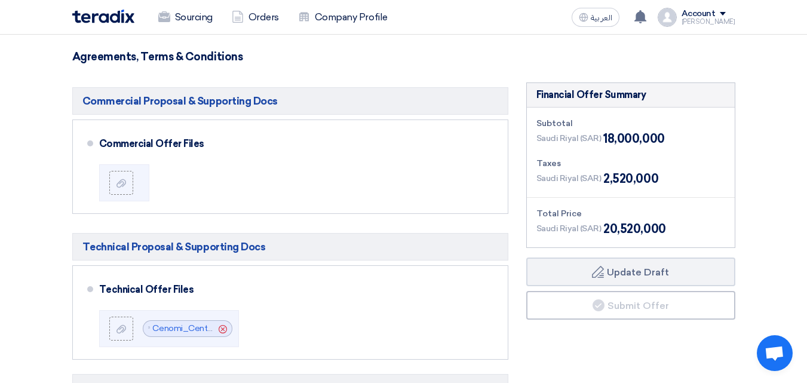
scroll to position [259, 0]
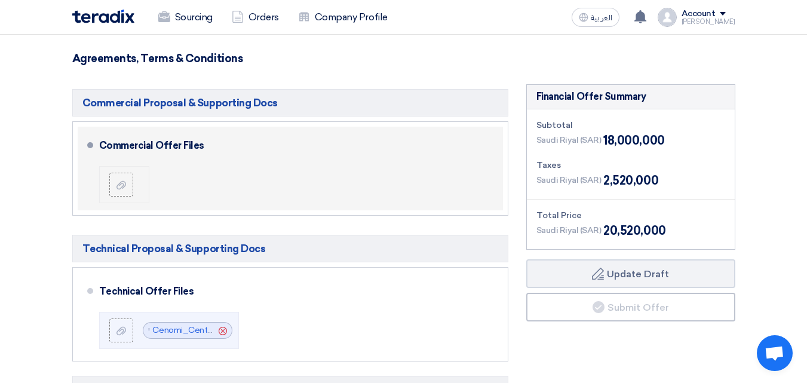
click at [138, 191] on div at bounding box center [125, 185] width 33 height 24
click at [126, 189] on div at bounding box center [121, 185] width 14 height 12
click at [0, 0] on input "file" at bounding box center [0, 0] width 0 height 0
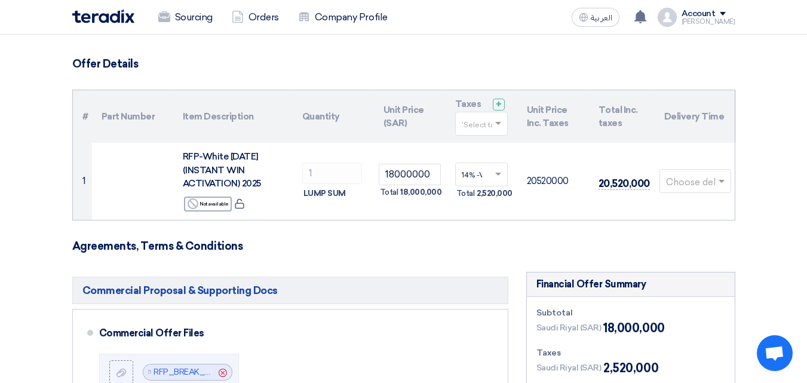
scroll to position [69, 0]
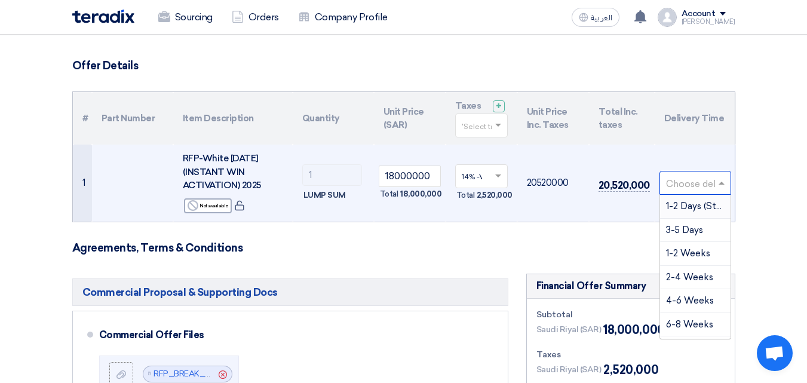
click at [673, 188] on input "text" at bounding box center [689, 184] width 47 height 20
click at [676, 269] on div "2-4 Weeks" at bounding box center [695, 278] width 70 height 24
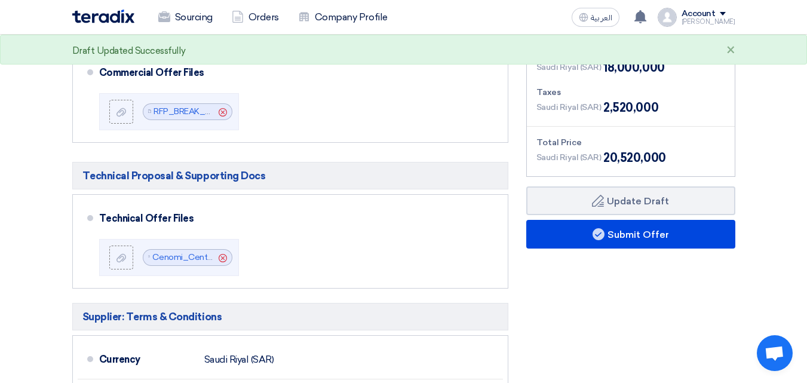
scroll to position [317, 0]
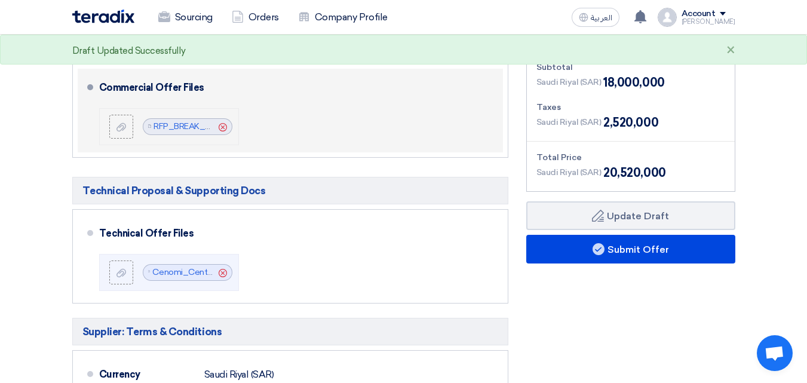
click at [224, 130] on use at bounding box center [223, 126] width 8 height 8
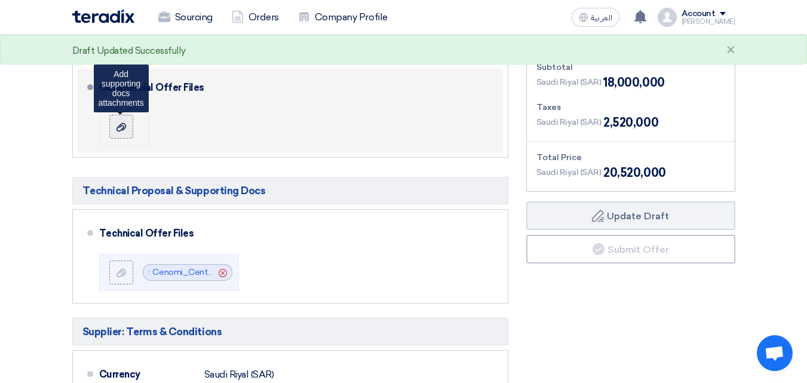
click at [127, 125] on div at bounding box center [121, 127] width 14 height 12
click at [0, 0] on input "file" at bounding box center [0, 0] width 0 height 0
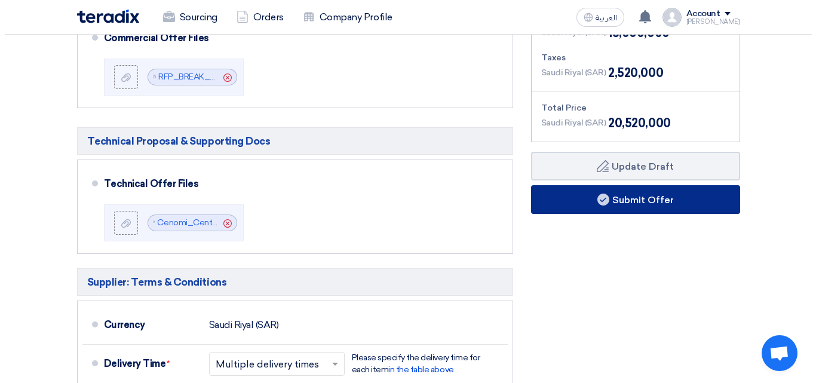
scroll to position [418, 0]
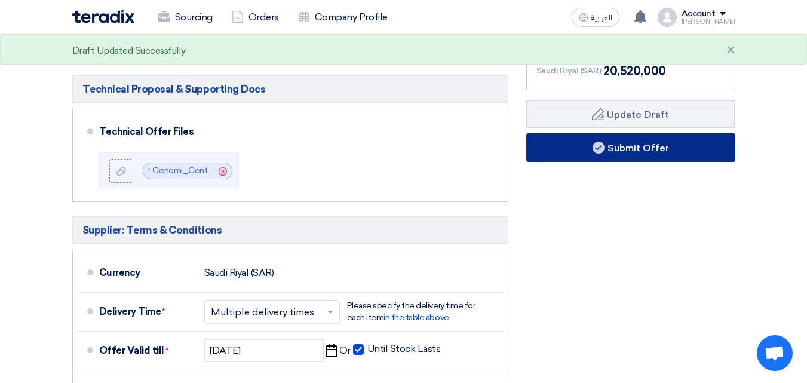
click at [581, 155] on button "Submit Offer" at bounding box center [630, 147] width 209 height 29
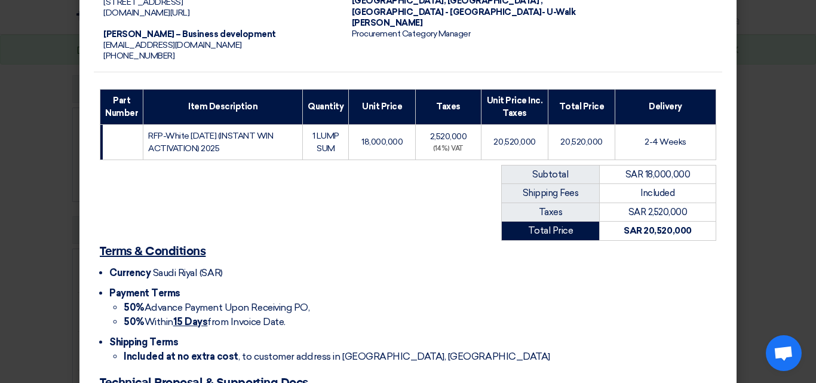
scroll to position [136, 0]
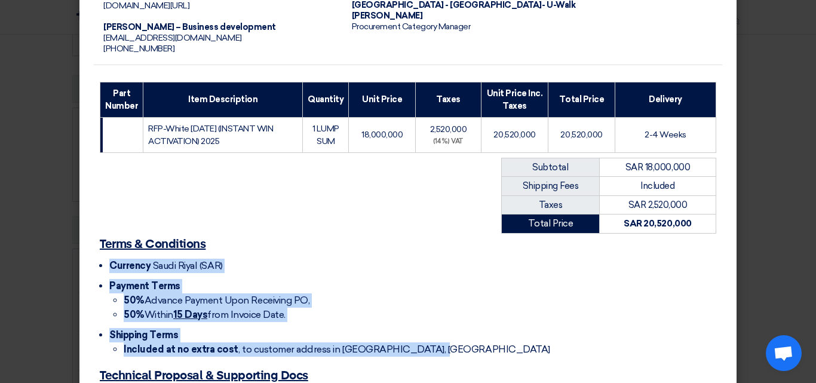
drag, startPoint x: 426, startPoint y: 364, endPoint x: 459, endPoint y: 248, distance: 119.7
click at [459, 248] on div "Terms & Conditions Currency Saudi Riyal (SAR) Payment Terms 50% Advance Payment…" at bounding box center [408, 299] width 628 height 131
click at [452, 235] on div "Terms & Conditions Currency Saudi Riyal (SAR) Payment Terms 50% Advance Payment…" at bounding box center [408, 299] width 628 height 131
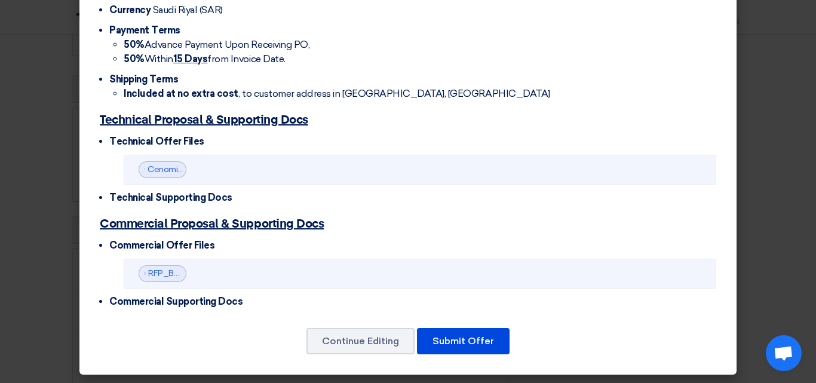
scroll to position [393, 0]
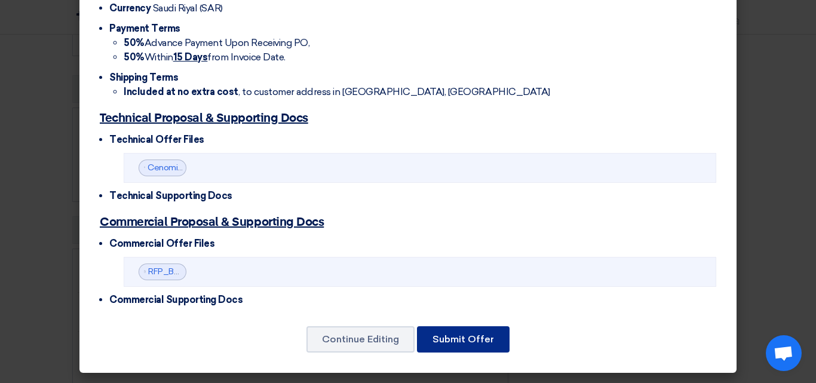
click at [483, 337] on button "Submit Offer" at bounding box center [463, 339] width 93 height 26
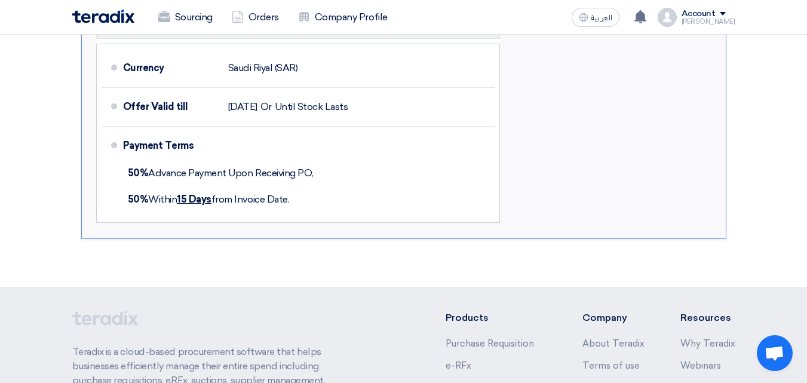
scroll to position [772, 0]
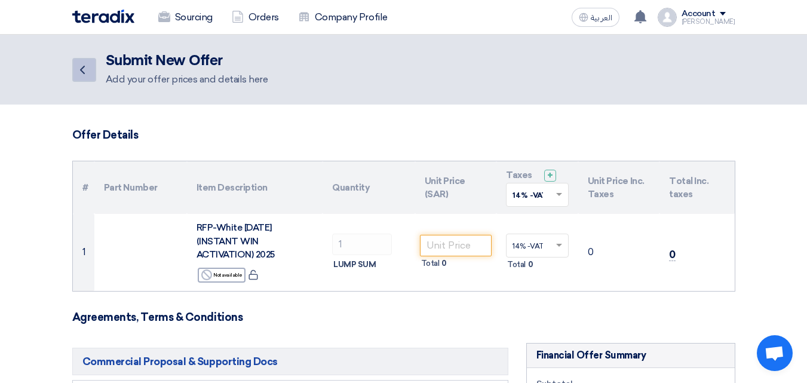
click at [85, 77] on link "Back" at bounding box center [84, 70] width 24 height 24
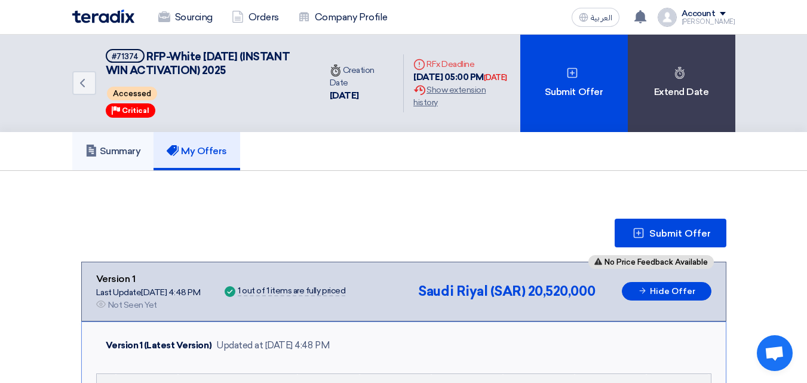
click at [145, 162] on link "Summary" at bounding box center [113, 151] width 82 height 38
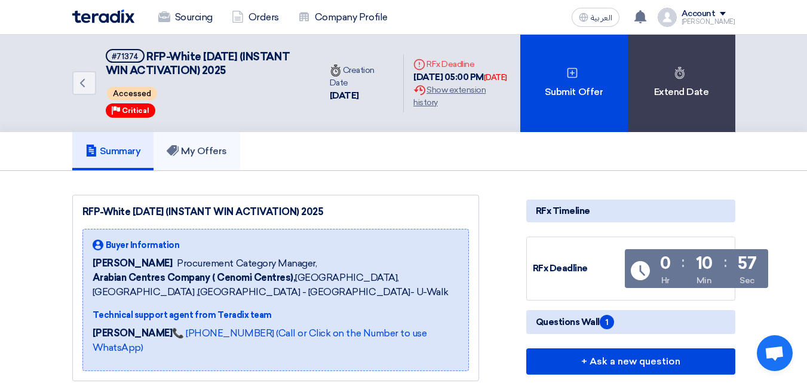
click at [174, 164] on link "My Offers" at bounding box center [197, 151] width 87 height 38
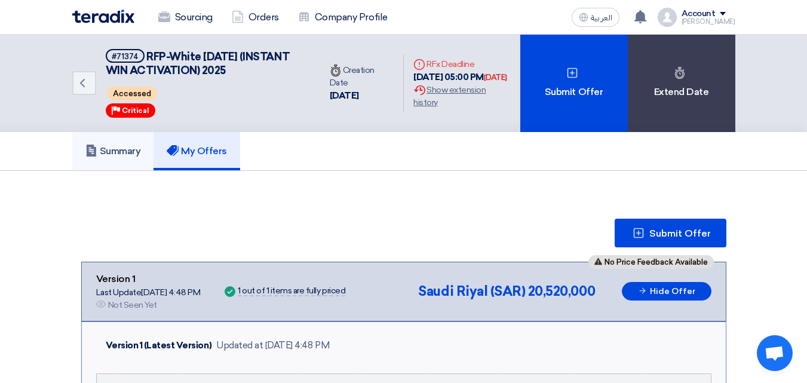
click at [122, 147] on h5 "Summary" at bounding box center [113, 151] width 56 height 12
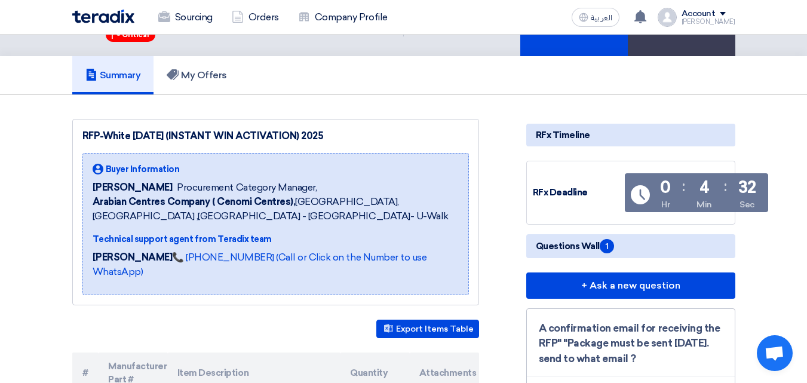
scroll to position [79, 0]
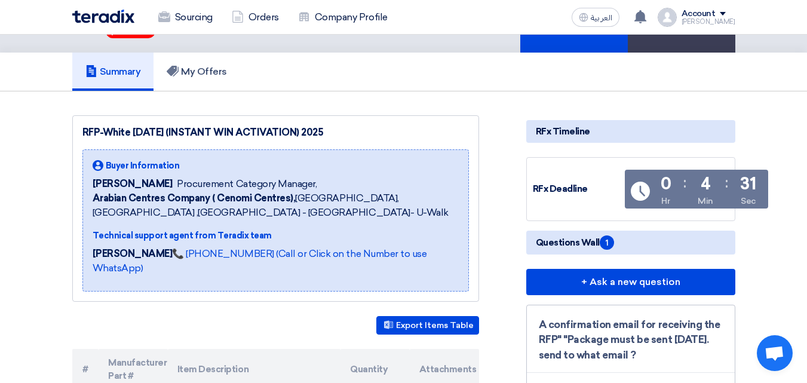
click at [452, 216] on span "Arabian Centres Company ( Cenomi Centres), Riyadh, Saudi Arabia ,Riyadh - King …" at bounding box center [276, 205] width 366 height 29
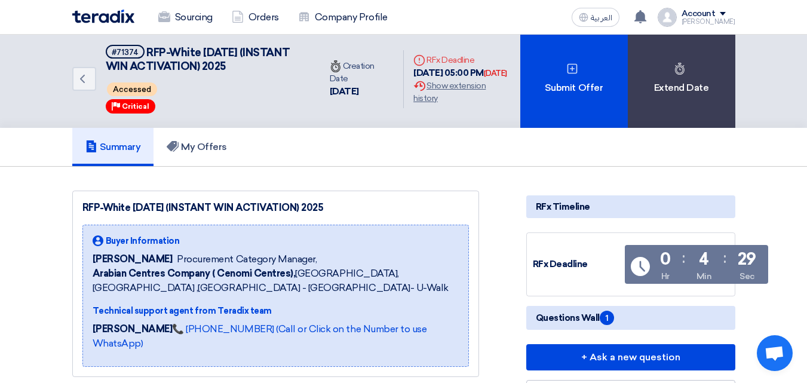
scroll to position [0, 0]
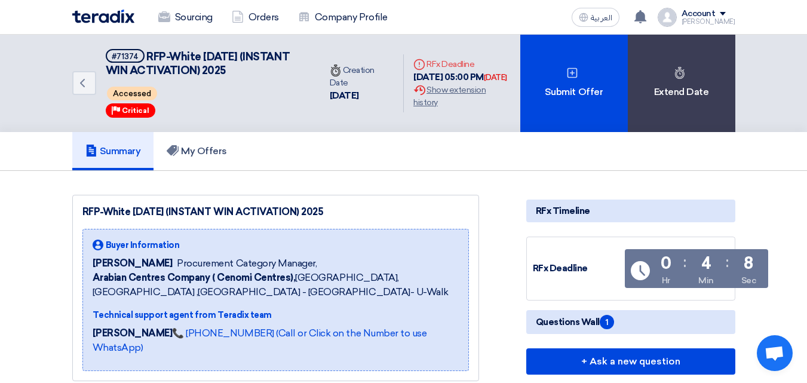
click at [408, 203] on div "RFP-White Friday (INSTANT WIN ACTIVATION) 2025 Buyer Information Alanoud Alhuri…" at bounding box center [275, 288] width 407 height 186
